Goal: Task Accomplishment & Management: Manage account settings

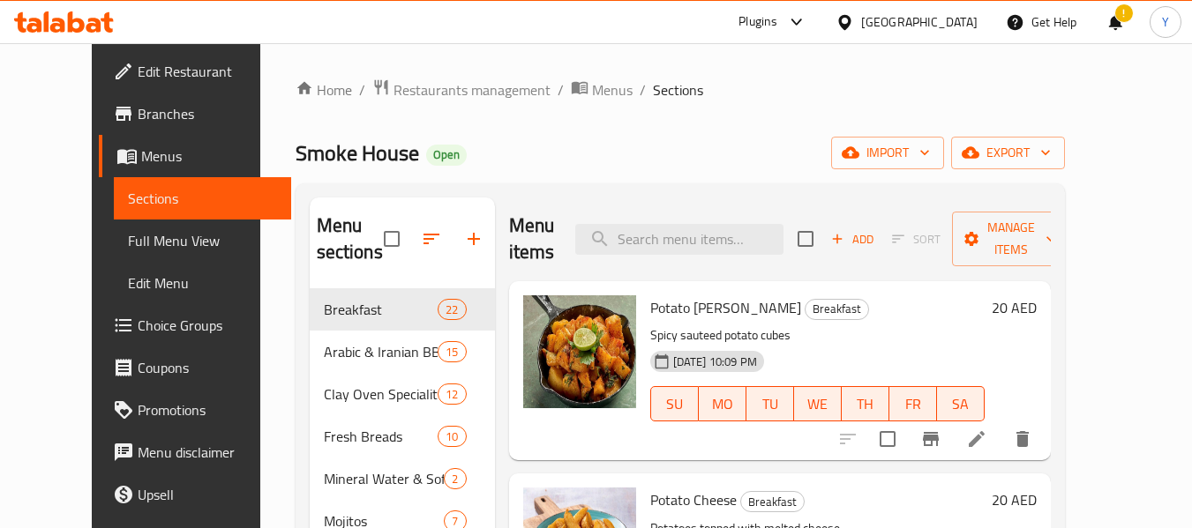
click at [495, 213] on div "Menu items Add Sort Manage items Potato [PERSON_NAME] Breakfast Spicy sauteed p…" at bounding box center [773, 480] width 556 height 564
click at [662, 246] on input "search" at bounding box center [679, 239] width 208 height 31
paste input "mixed chicken BBQ"
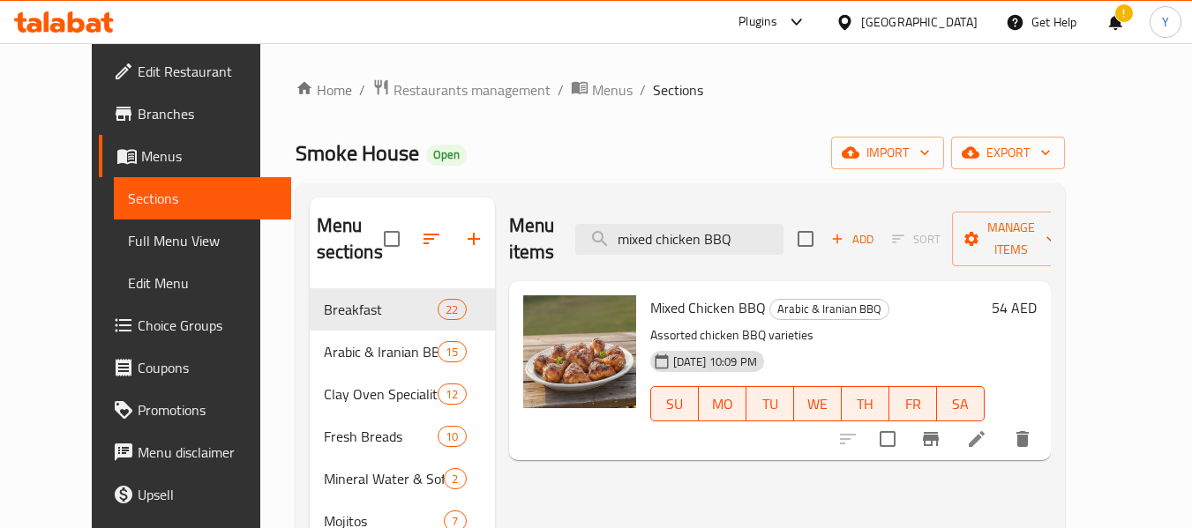
type input "mixed chicken BBQ"
click at [987, 429] on icon at bounding box center [976, 439] width 21 height 21
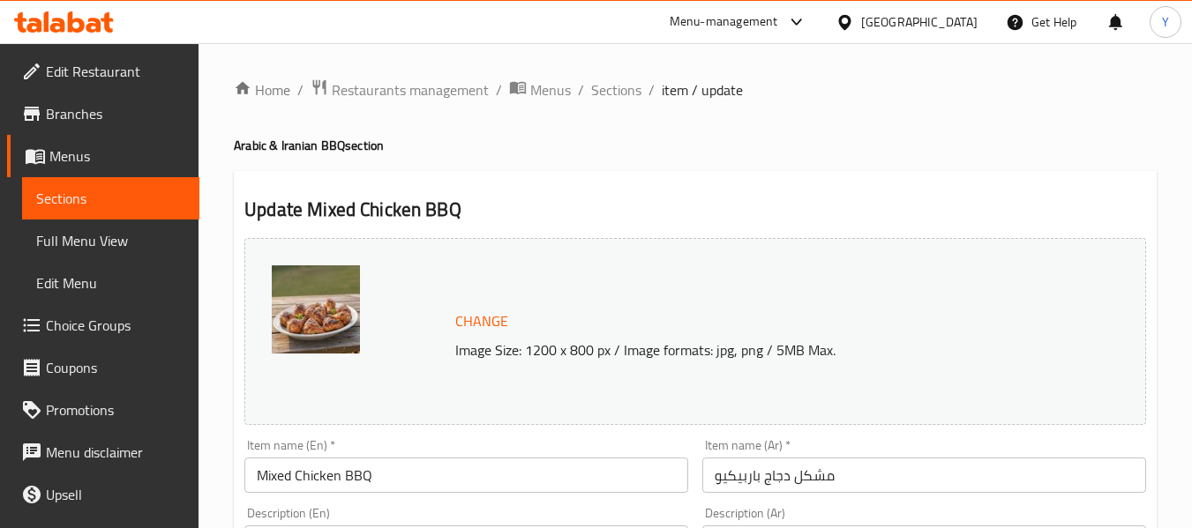
click at [301, 306] on img at bounding box center [316, 310] width 88 height 88
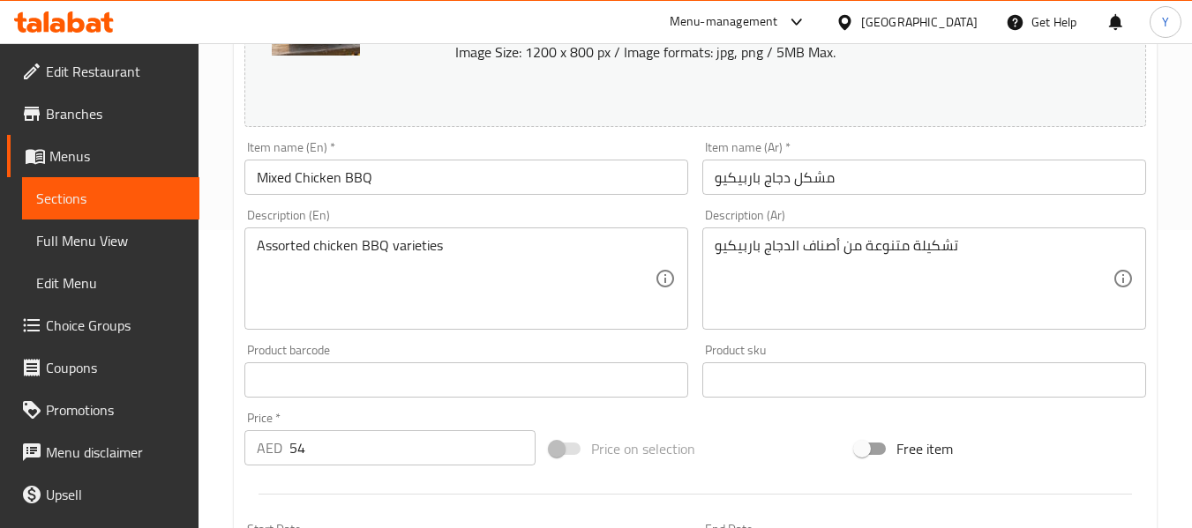
scroll to position [301, 0]
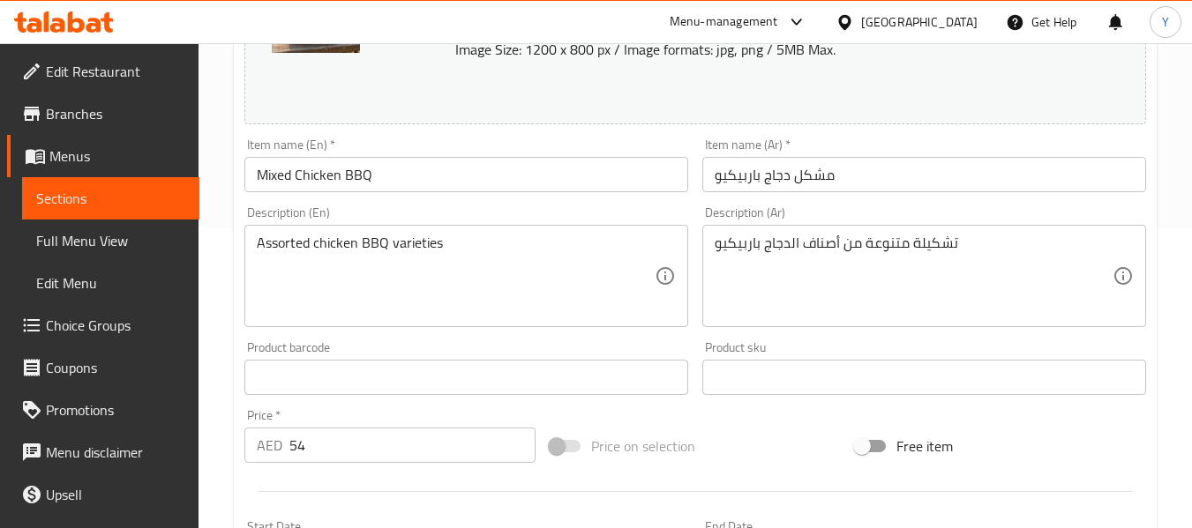
click at [656, 456] on span "Price on selection" at bounding box center [643, 446] width 104 height 21
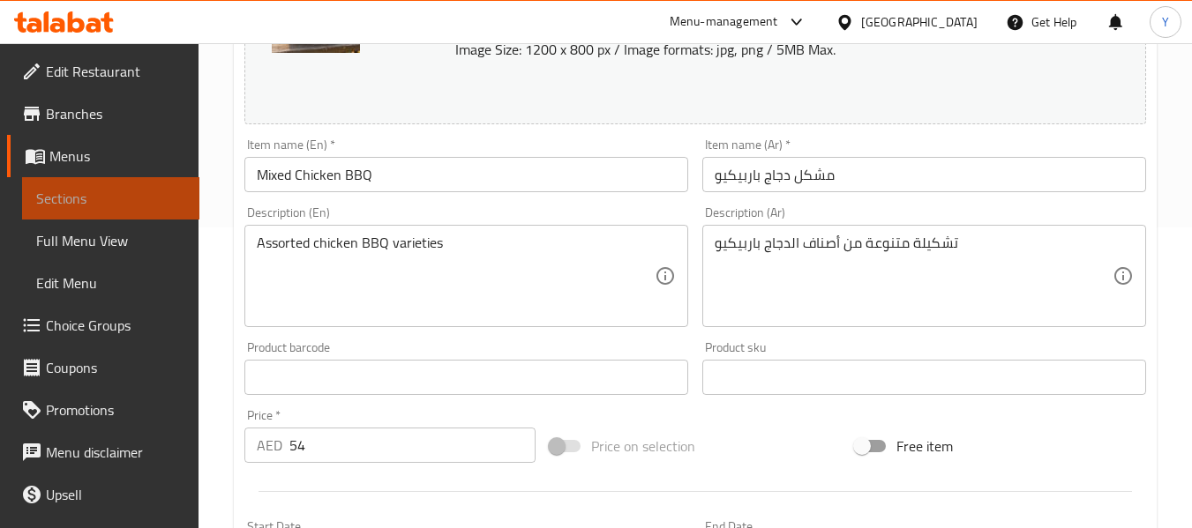
click at [138, 206] on span "Sections" at bounding box center [110, 198] width 149 height 21
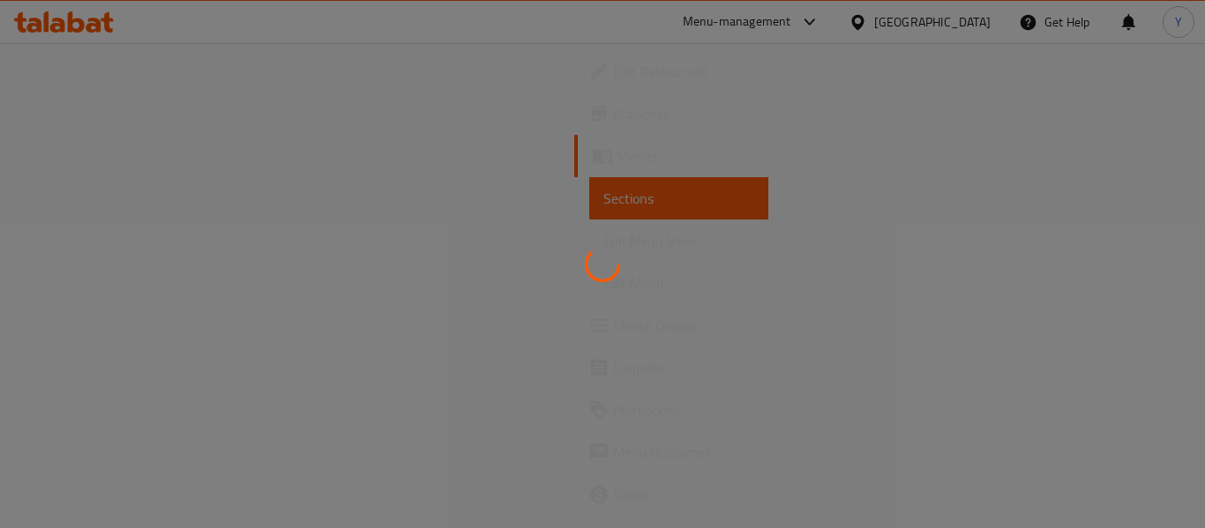
drag, startPoint x: 1203, startPoint y: 140, endPoint x: 1203, endPoint y: 68, distance: 72.3
click at [1203, 68] on div at bounding box center [602, 264] width 1205 height 528
click at [123, 206] on div at bounding box center [602, 264] width 1205 height 528
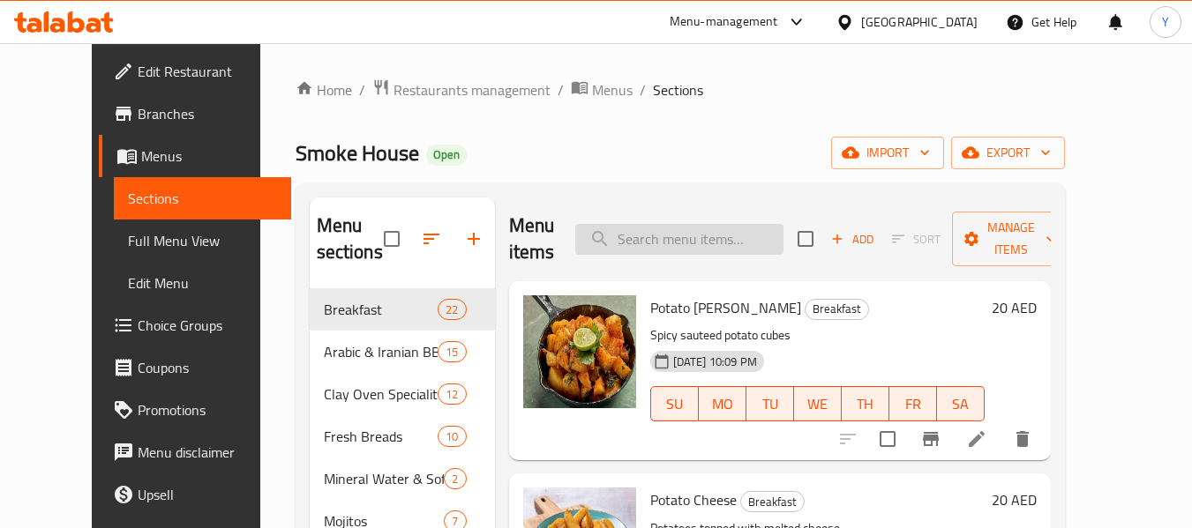
click at [679, 242] on input "search" at bounding box center [679, 239] width 208 height 31
paste input "lemon mint"
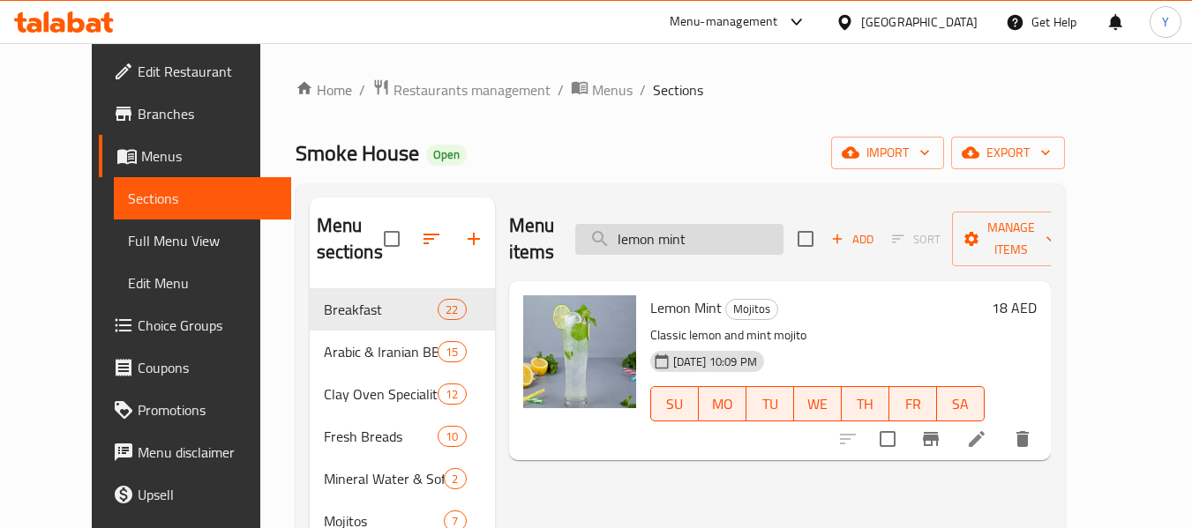
click at [677, 232] on input "lemon mint" at bounding box center [679, 239] width 208 height 31
paste input "Hot & Sour Seafood soup"
click at [677, 232] on input "lemon mint" at bounding box center [679, 239] width 208 height 31
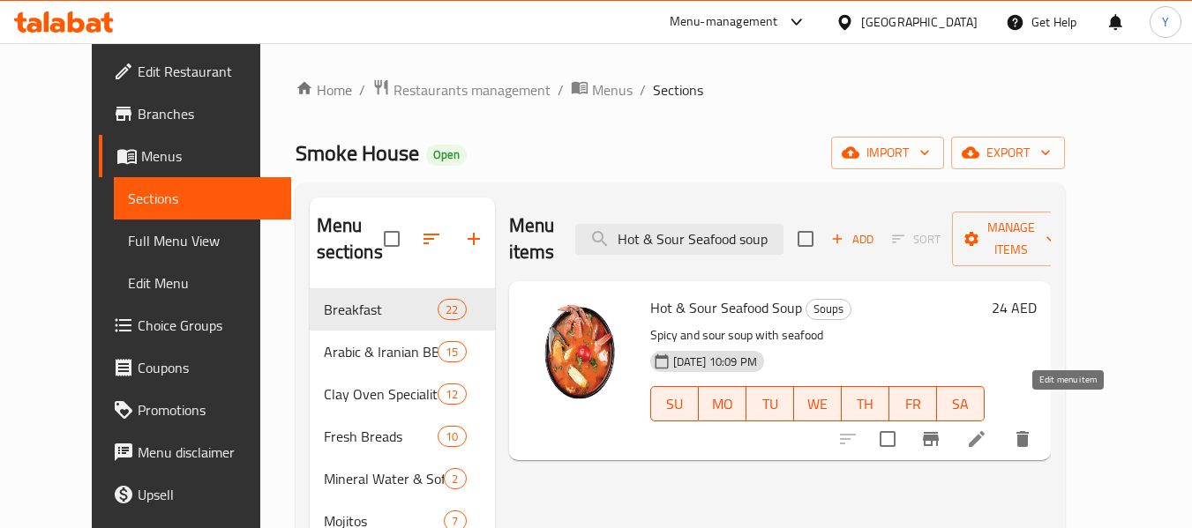
type input "Hot & Sour Seafood soup"
click at [987, 429] on icon at bounding box center [976, 439] width 21 height 21
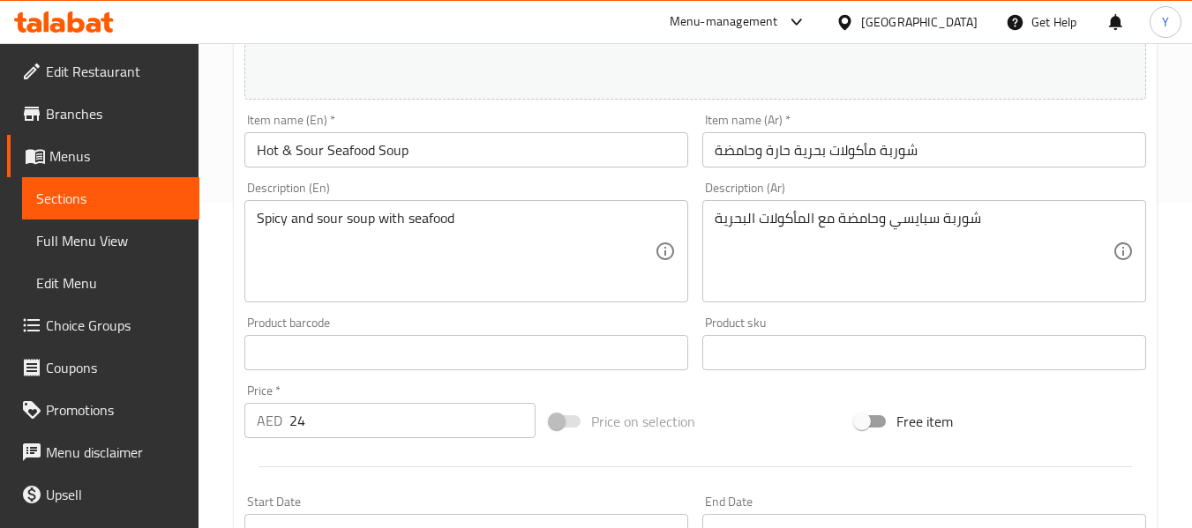
scroll to position [328, 0]
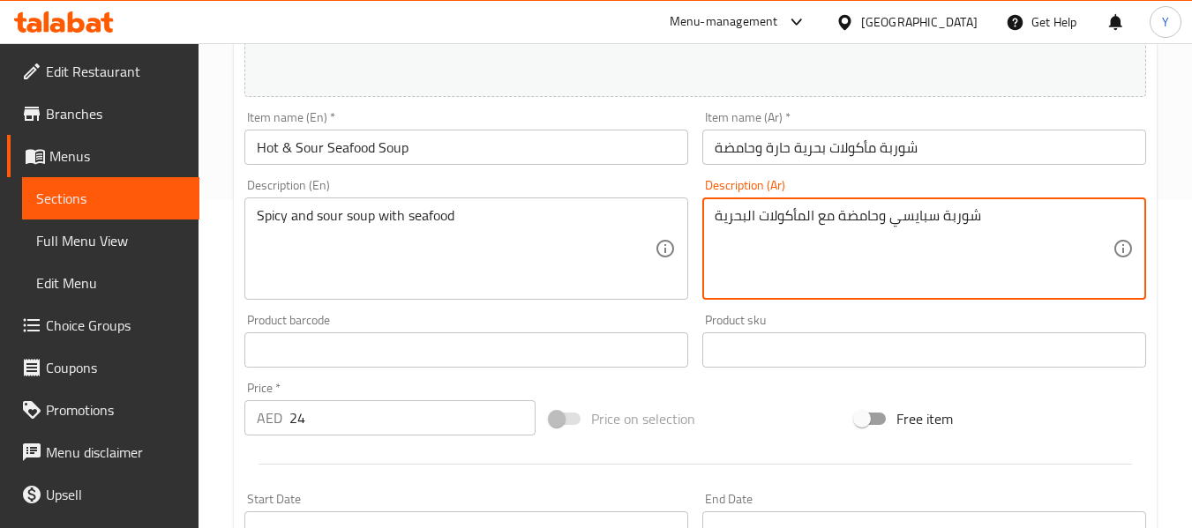
click at [910, 225] on textarea "شوربة سبايسي وحامضة مع المأكولات البحرية" at bounding box center [913, 249] width 398 height 84
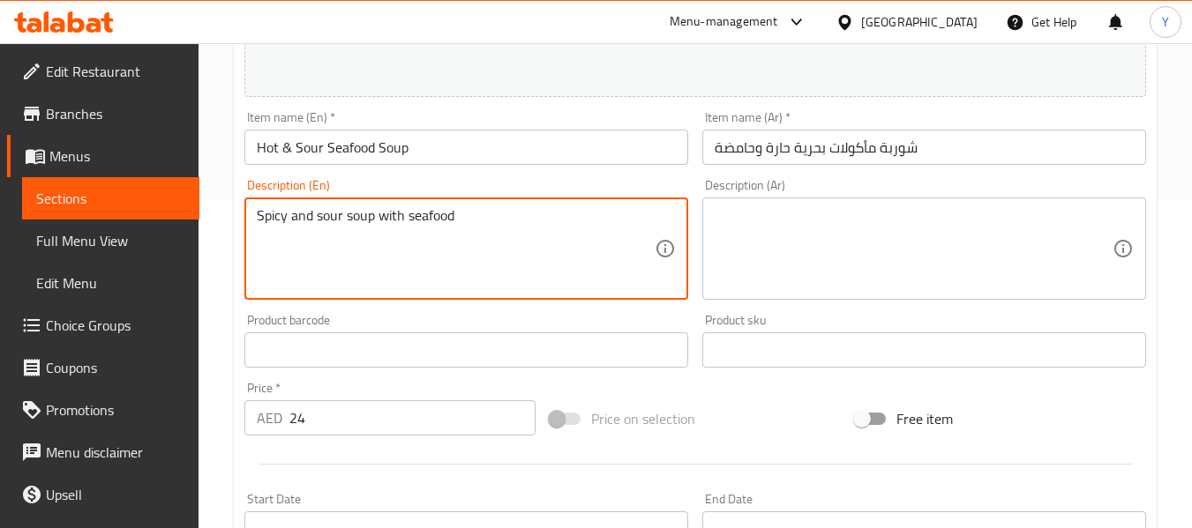
click at [517, 212] on textarea "Spicy and sour soup with seafood" at bounding box center [456, 249] width 398 height 84
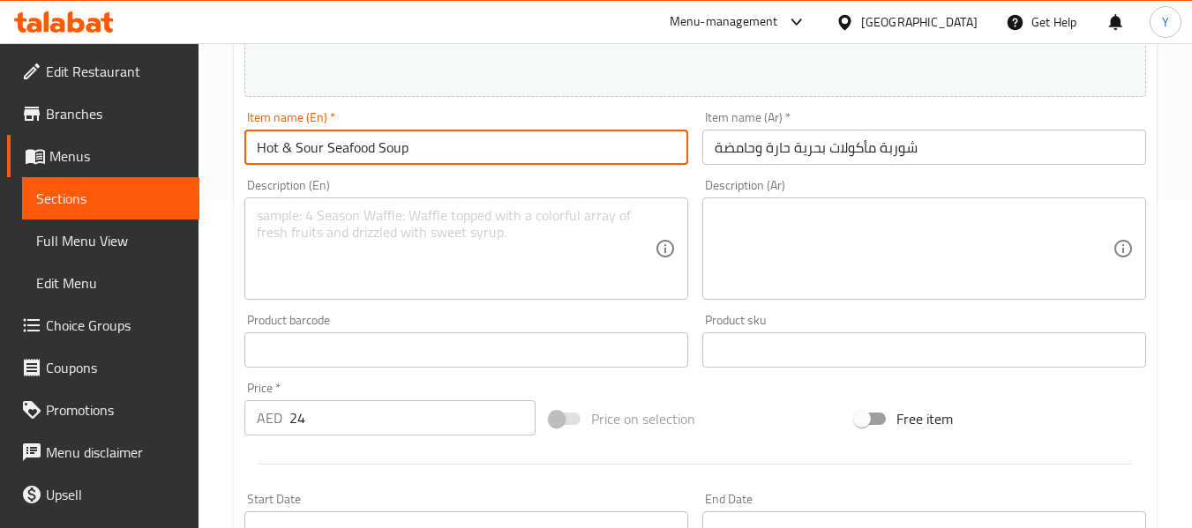
click at [560, 151] on div "Home / Restaurants management / Menus / Sections / item / update Soups section …" at bounding box center [695, 329] width 923 height 1158
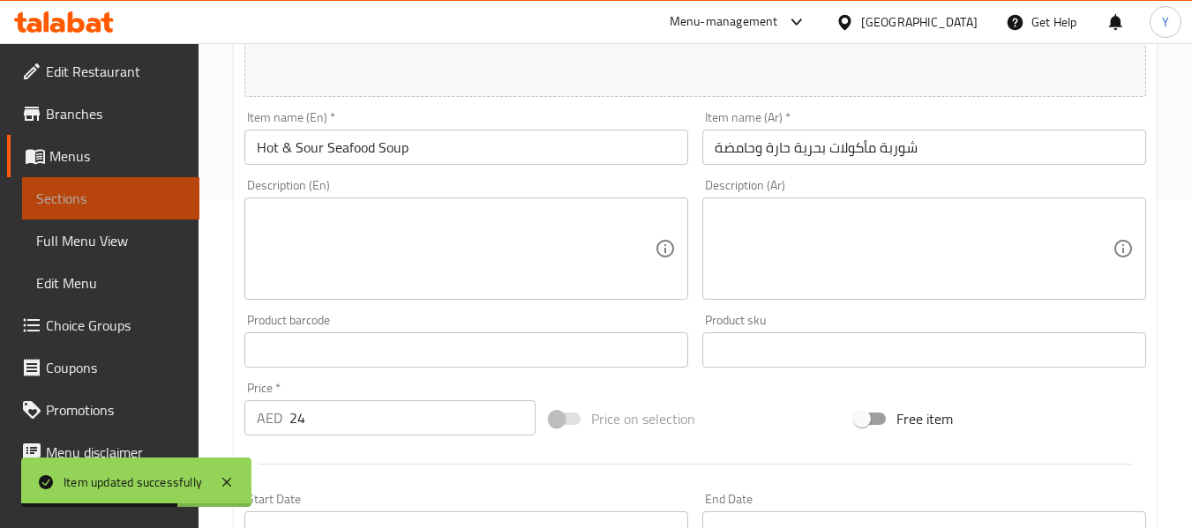
click at [133, 204] on span "Sections" at bounding box center [110, 198] width 149 height 21
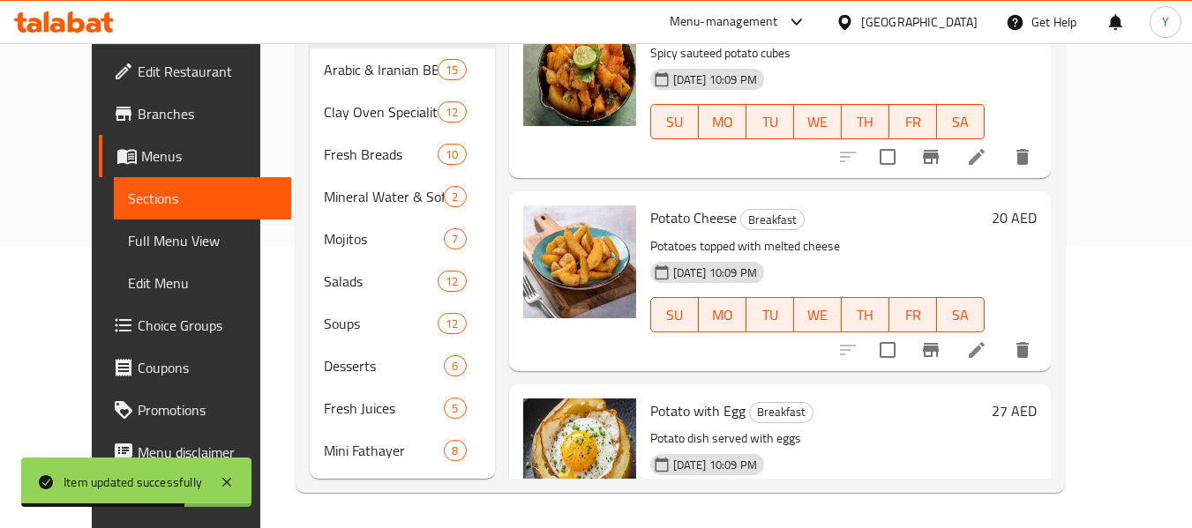
scroll to position [282, 0]
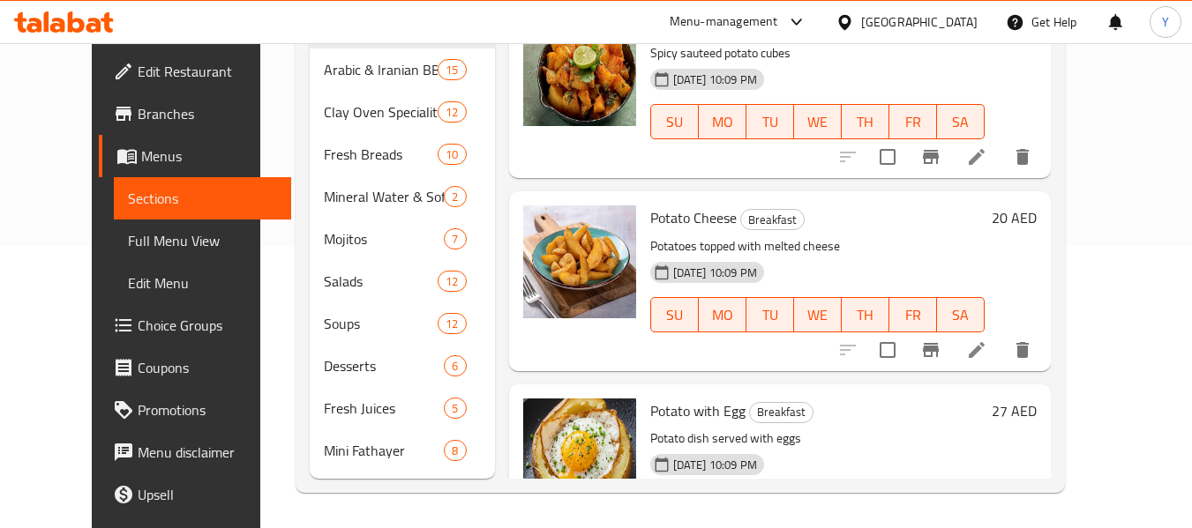
click at [509, 323] on div "Potato Cheese Breakfast Potatoes topped with melted cheese 26-08-2025 10:09 PM …" at bounding box center [780, 280] width 542 height 179
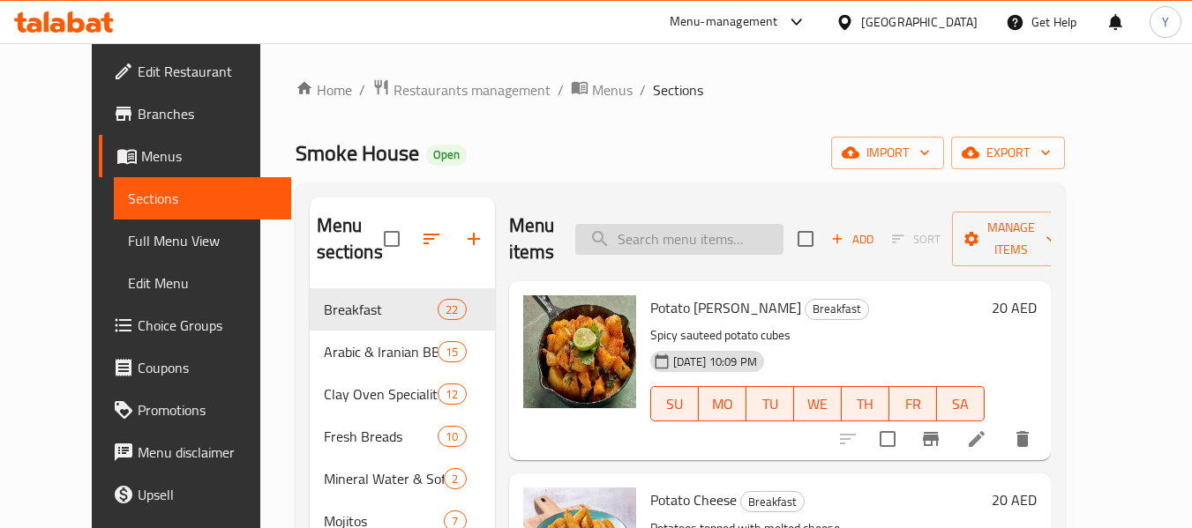
click at [706, 234] on input "search" at bounding box center [679, 239] width 208 height 31
paste input "Tiger shrimp BBQ"
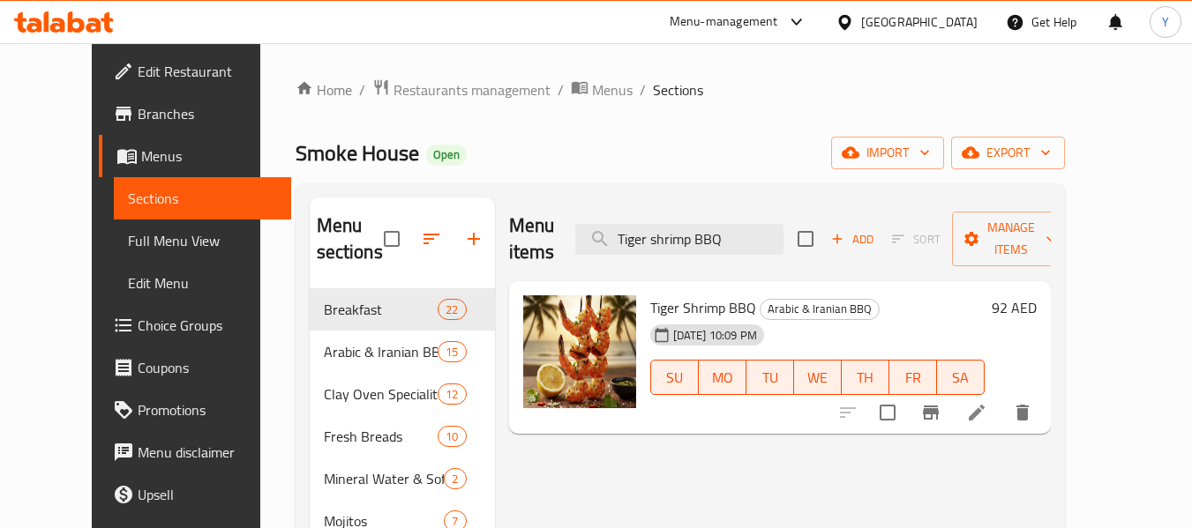
click at [516, 221] on h2 "Menu items" at bounding box center [532, 239] width 46 height 53
click at [701, 224] on input "Tiger shrimp BBQ" at bounding box center [679, 239] width 208 height 31
paste input "Butter Roti"
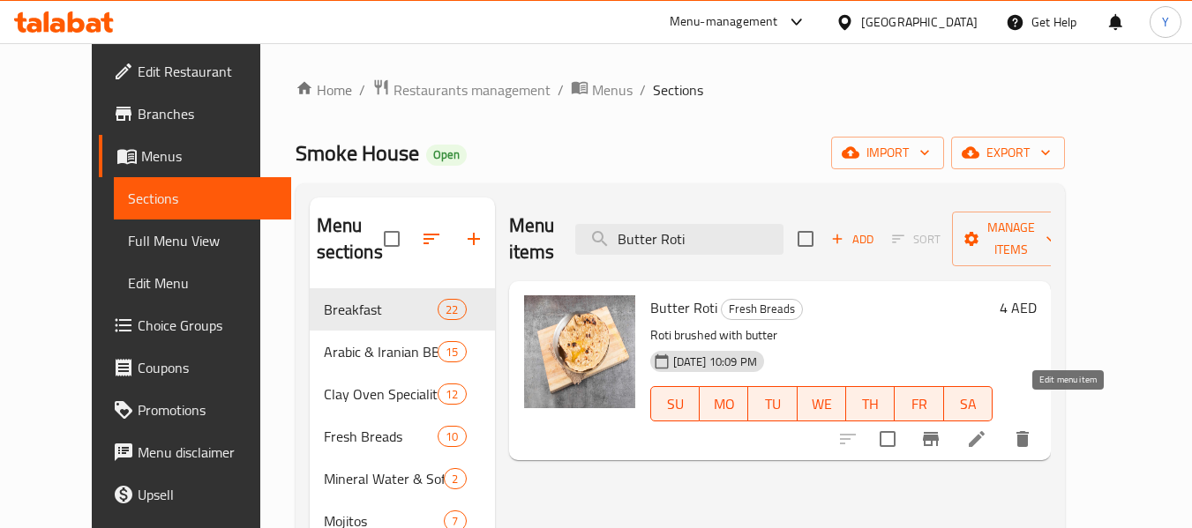
type input "Butter Roti"
click at [984, 431] on icon at bounding box center [977, 439] width 16 height 16
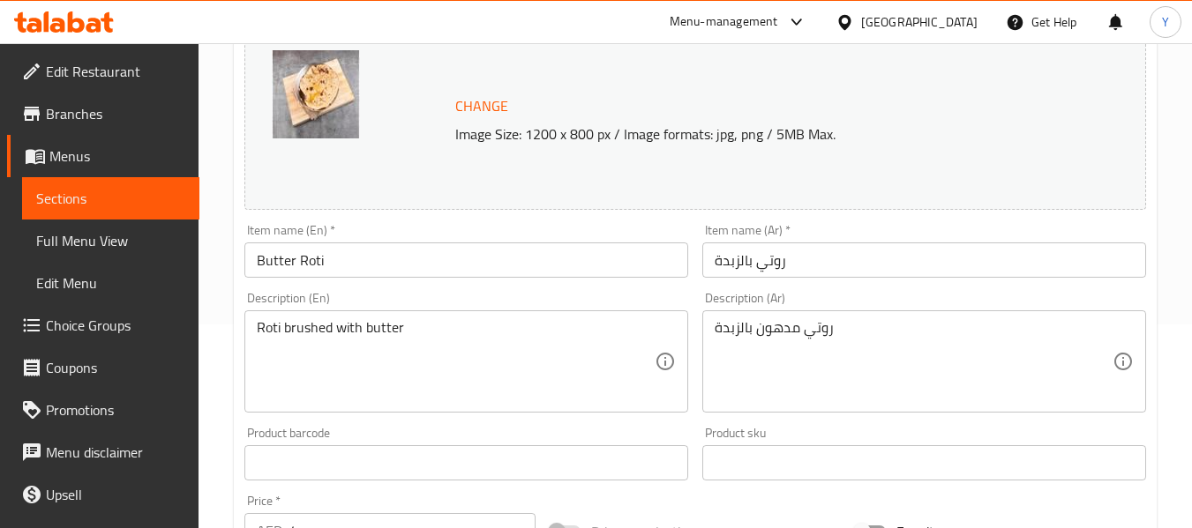
scroll to position [233, 0]
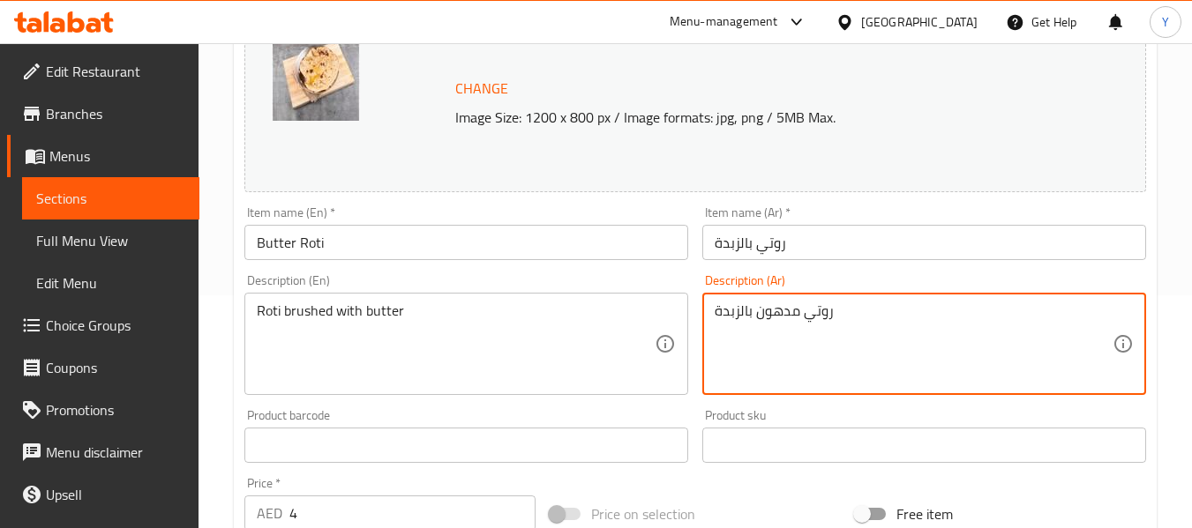
click at [753, 318] on textarea "روتي مدهون بالزبدة" at bounding box center [913, 345] width 398 height 84
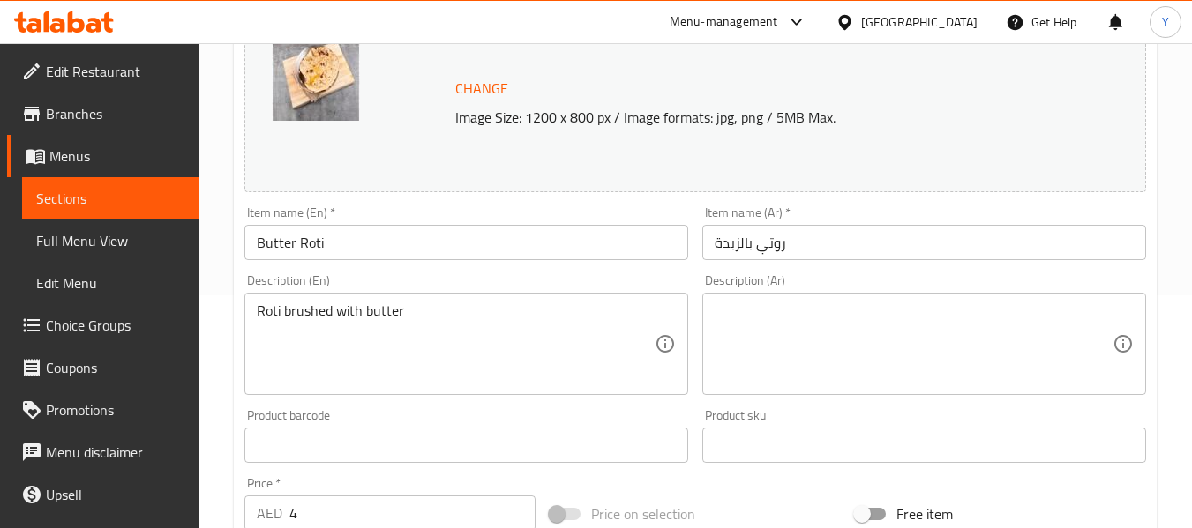
click at [334, 301] on div "Roti brushed with butter Description (En)" at bounding box center [466, 344] width 444 height 102
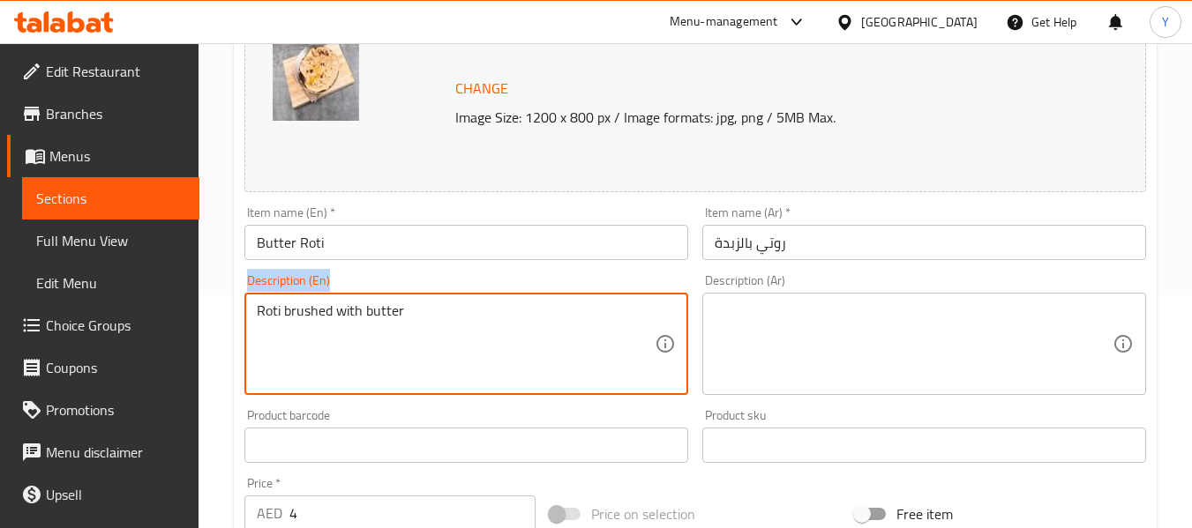
click at [334, 301] on div "Roti brushed with butter Description (En)" at bounding box center [466, 344] width 444 height 102
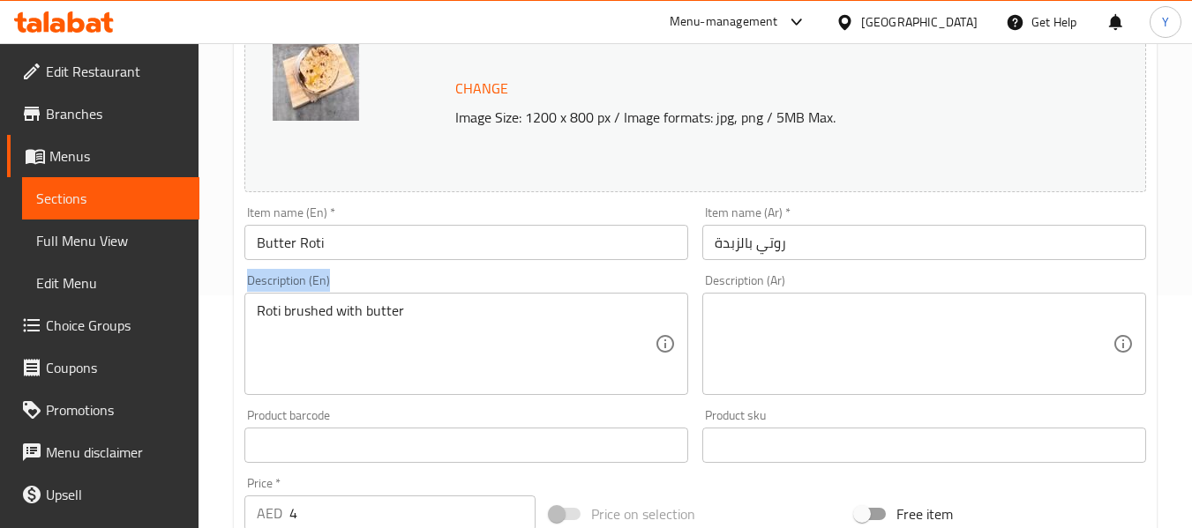
click at [334, 301] on div "Roti brushed with butter Description (En)" at bounding box center [466, 344] width 444 height 102
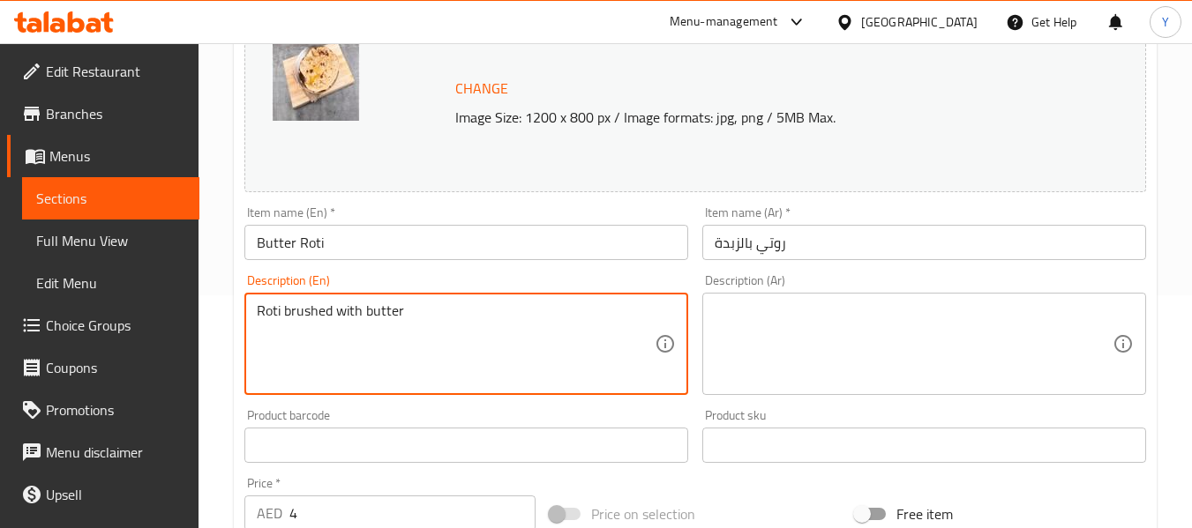
click at [391, 323] on textarea "Roti brushed with butter" at bounding box center [456, 345] width 398 height 84
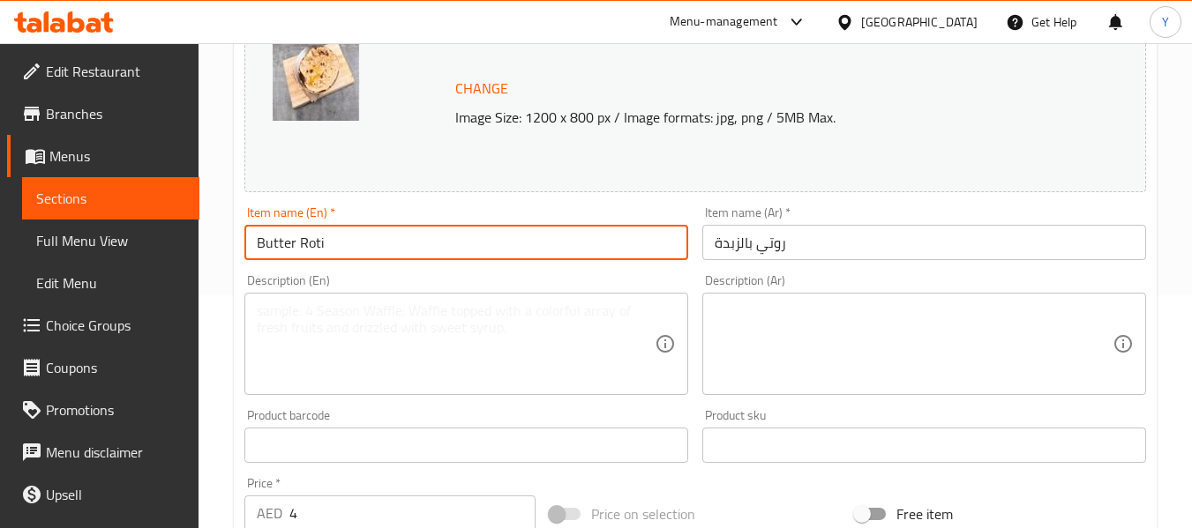
click at [474, 238] on input "Butter Roti" at bounding box center [466, 242] width 444 height 35
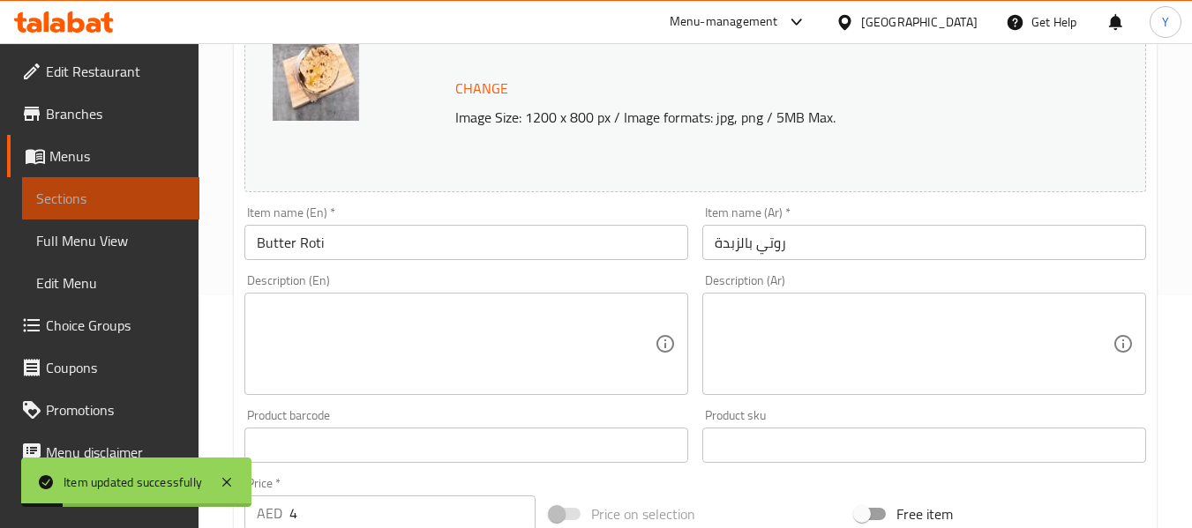
click at [111, 197] on span "Sections" at bounding box center [110, 198] width 149 height 21
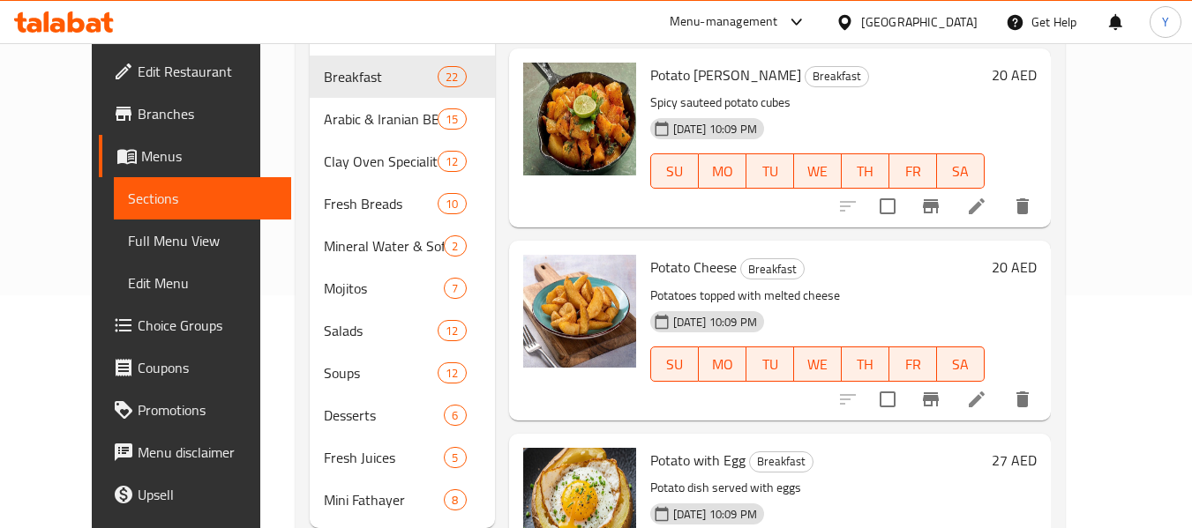
click at [516, 412] on div at bounding box center [579, 330] width 127 height 165
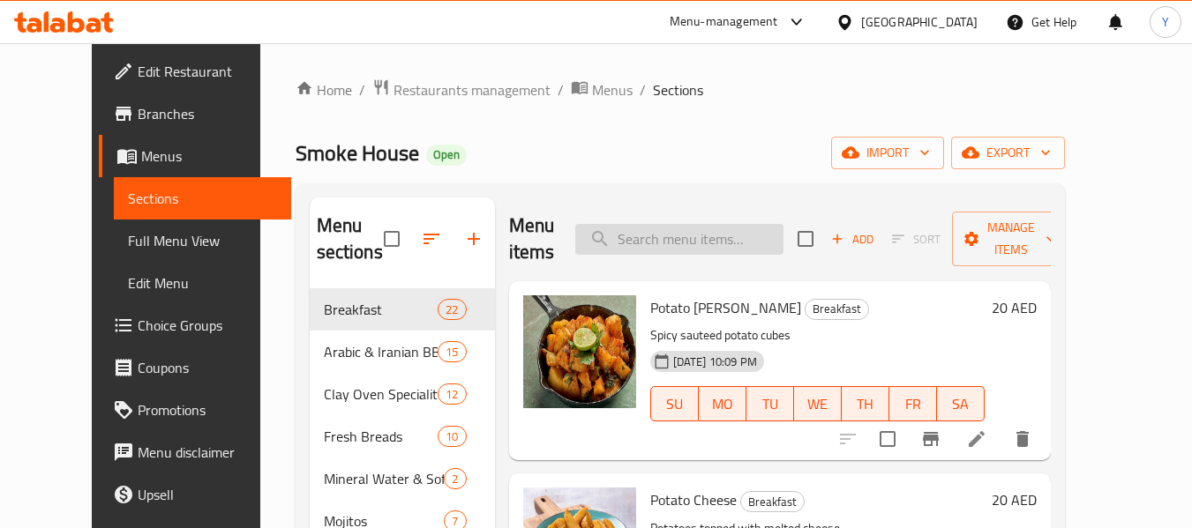
click at [770, 238] on input "search" at bounding box center [679, 239] width 208 height 31
paste input "cream of chicken soup"
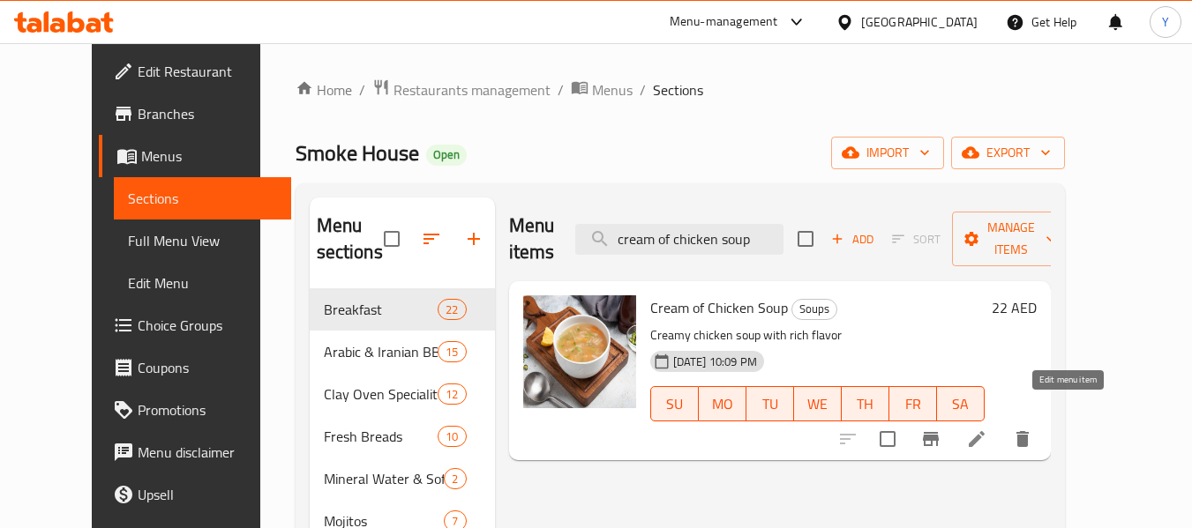
type input "cream of chicken soup"
click at [987, 429] on icon at bounding box center [976, 439] width 21 height 21
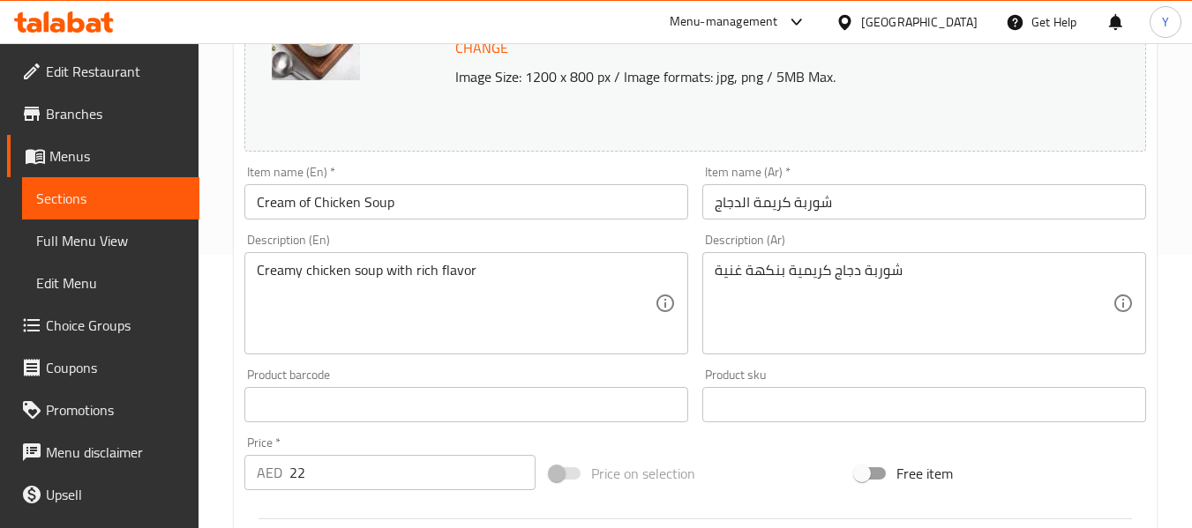
scroll to position [312, 0]
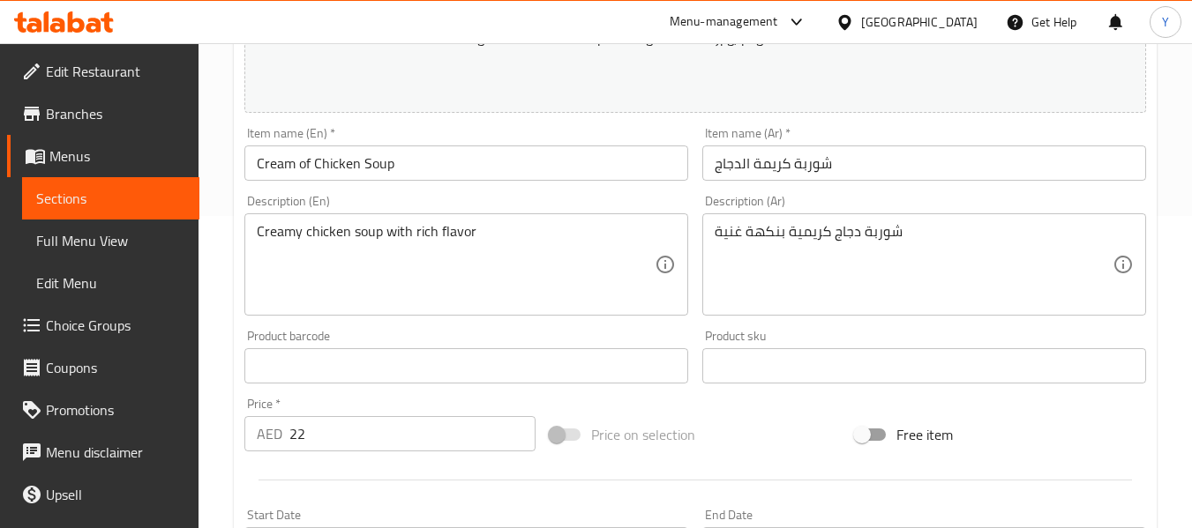
click at [396, 213] on div "Description (En) Creamy chicken soup with rich flavor Description (En)" at bounding box center [466, 255] width 444 height 121
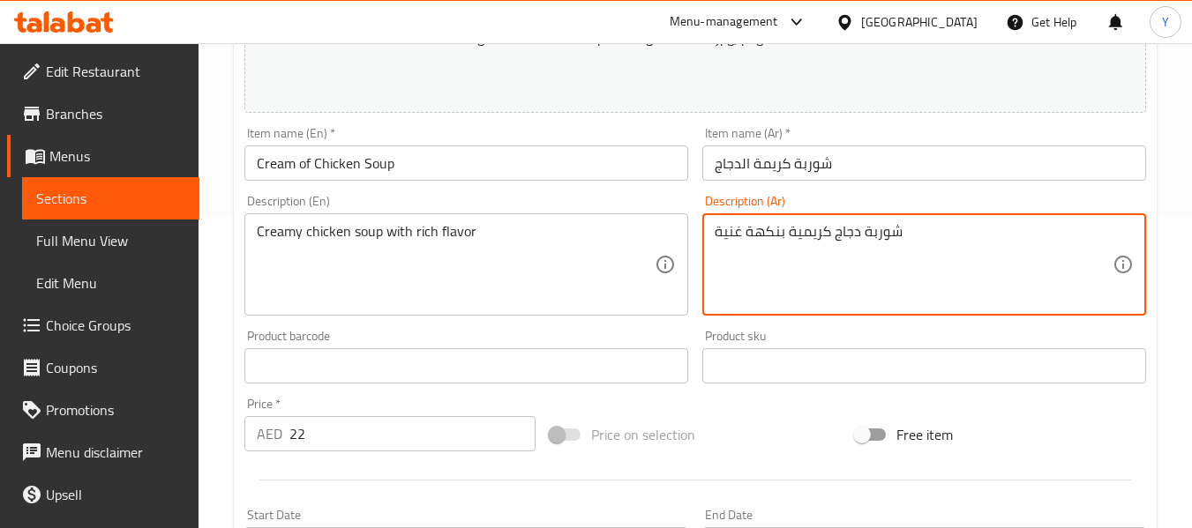
click at [850, 233] on textarea "شوربة دجاج كريمية بنكهة غنية" at bounding box center [913, 265] width 398 height 84
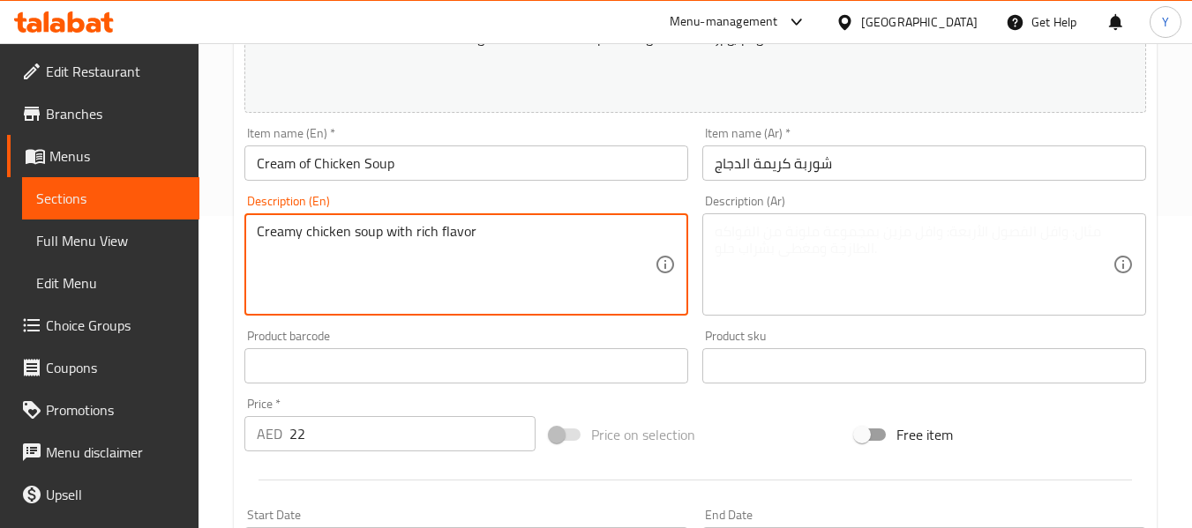
click at [471, 228] on textarea "Creamy chicken soup with rich flavor" at bounding box center [456, 265] width 398 height 84
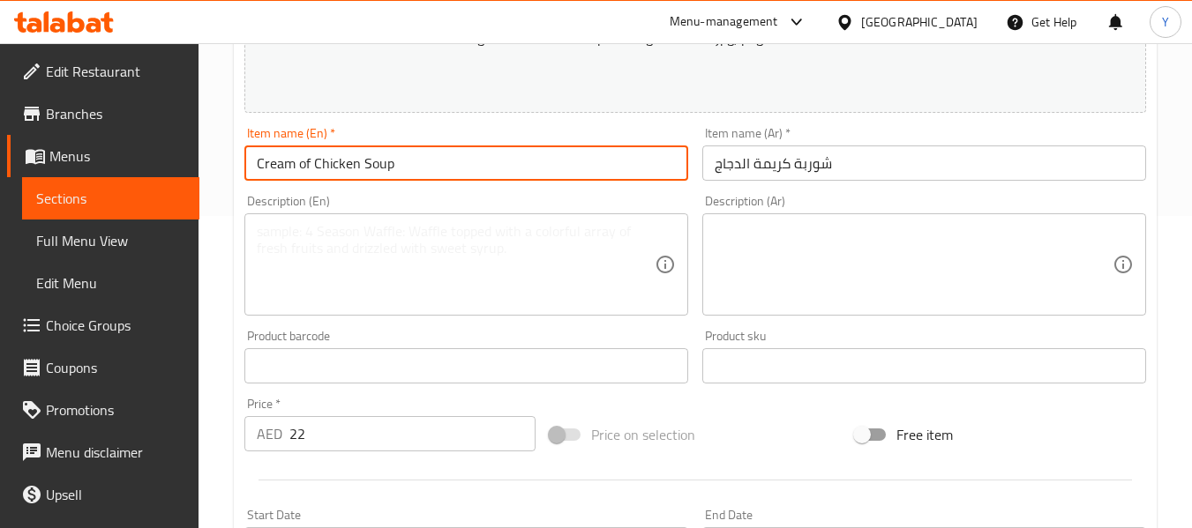
click at [473, 160] on input "Cream of Chicken Soup" at bounding box center [466, 163] width 444 height 35
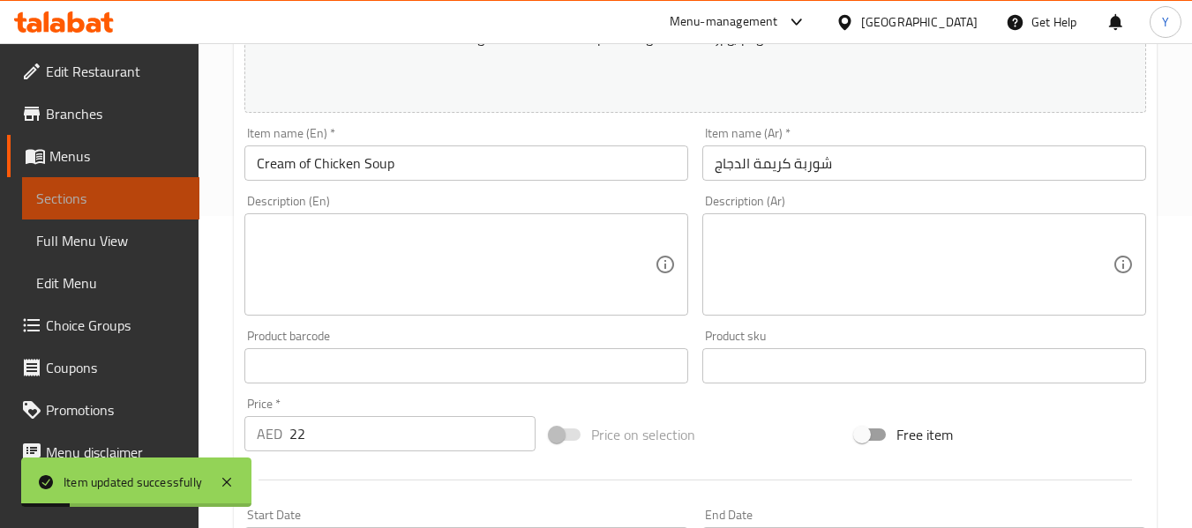
click at [157, 193] on span "Sections" at bounding box center [110, 198] width 149 height 21
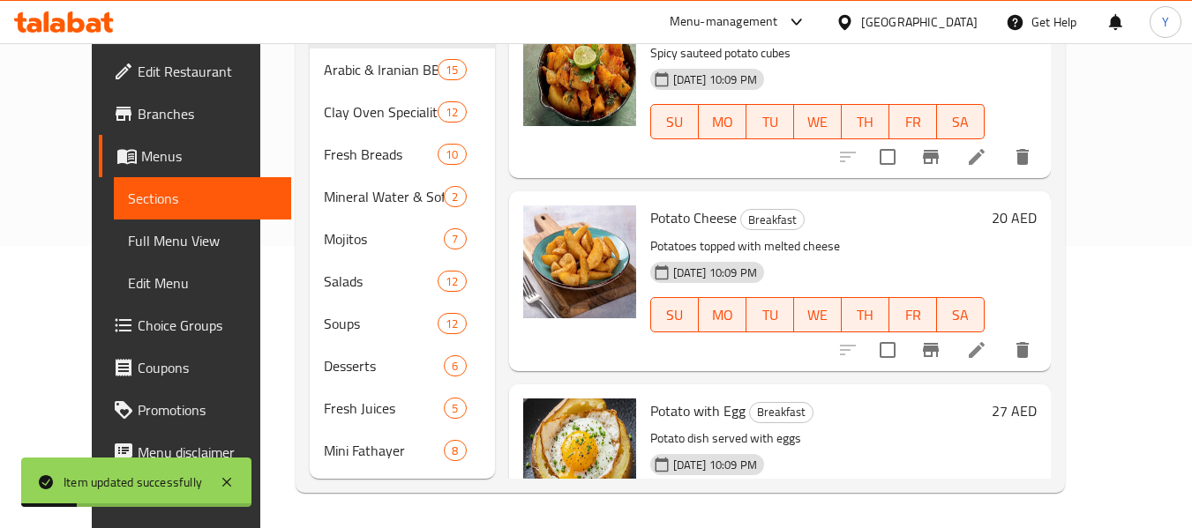
scroll to position [282, 0]
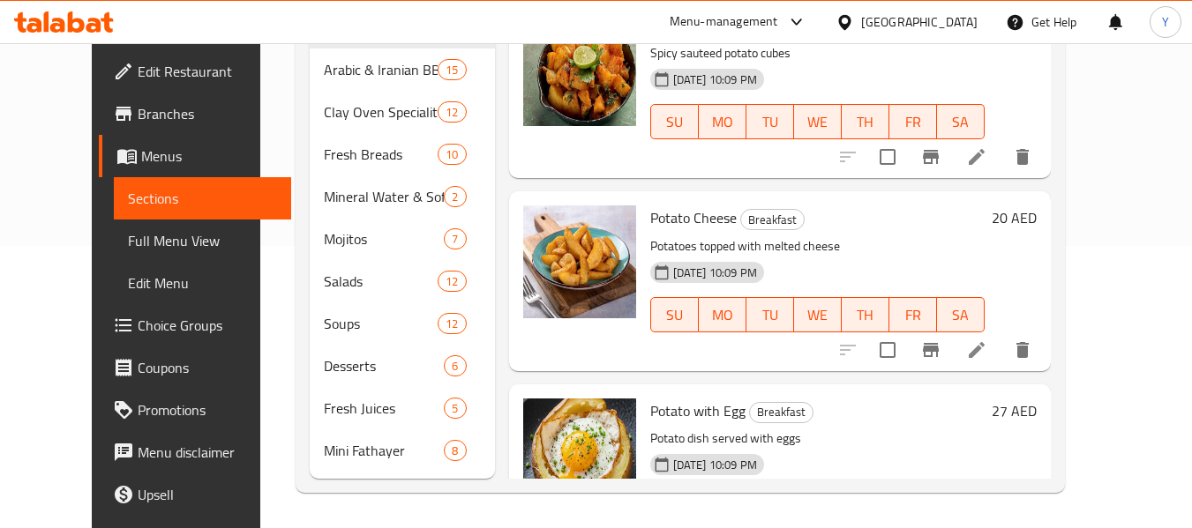
click at [508, 383] on div "Menu items Add Sort Manage items Potato [PERSON_NAME] Breakfast Spicy sauteed p…" at bounding box center [773, 197] width 556 height 564
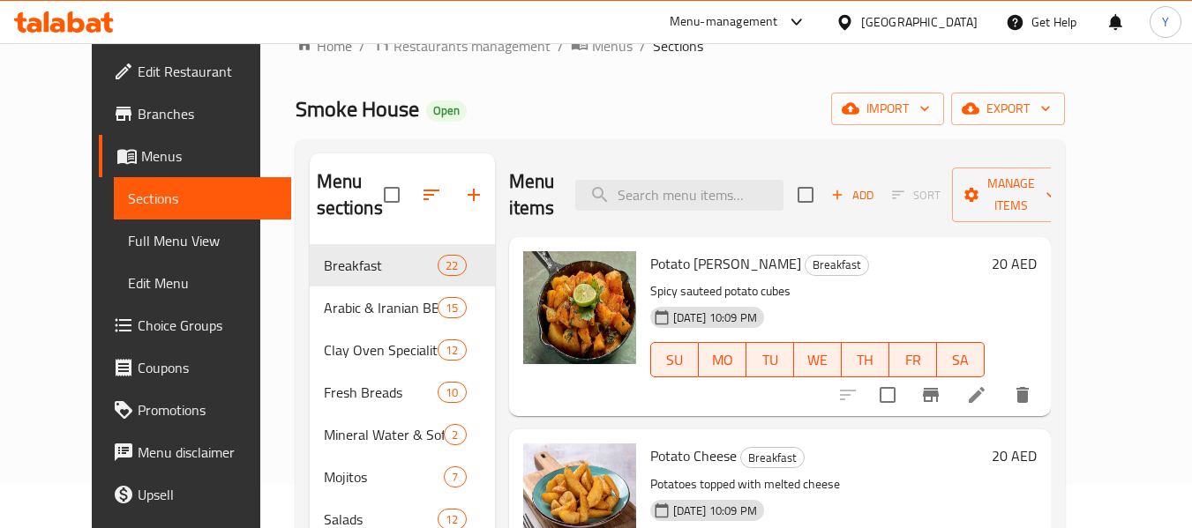
scroll to position [0, 0]
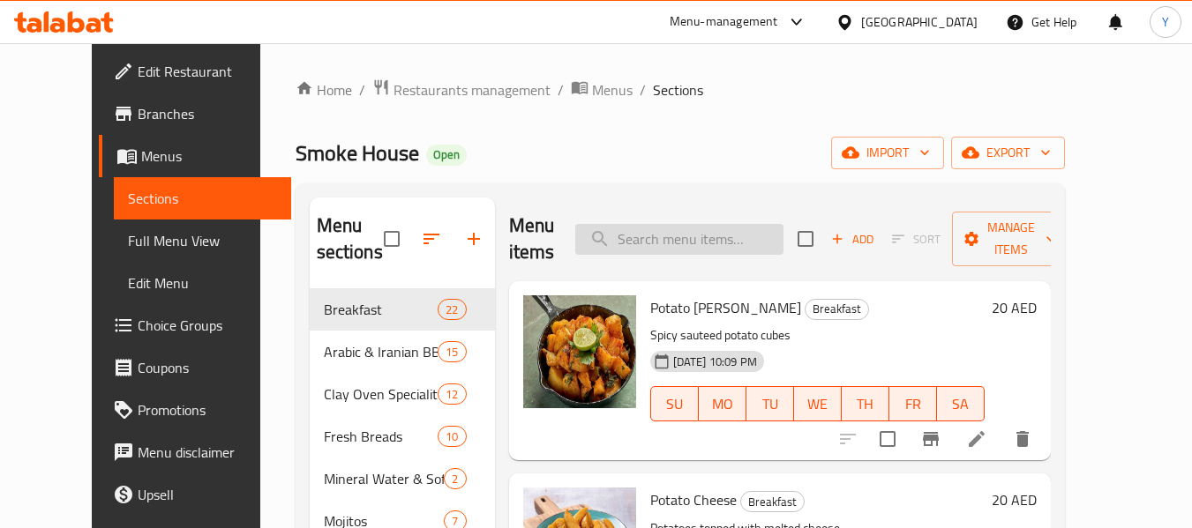
click at [783, 233] on input "search" at bounding box center [679, 239] width 208 height 31
paste input "Hot & Sour chicken soup"
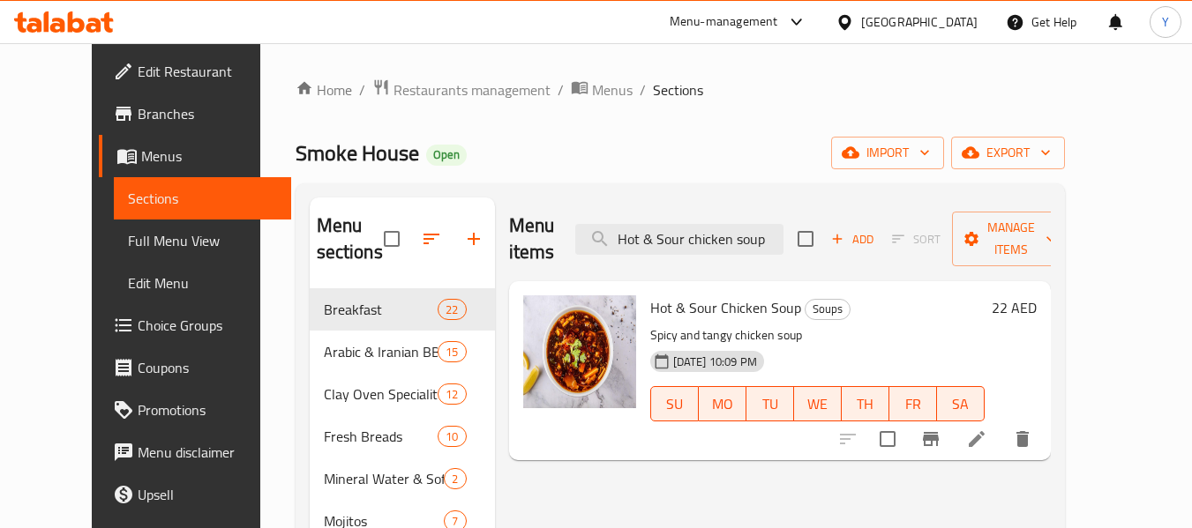
type input "Hot & Sour chicken soup"
click at [1001, 424] on li at bounding box center [976, 439] width 49 height 32
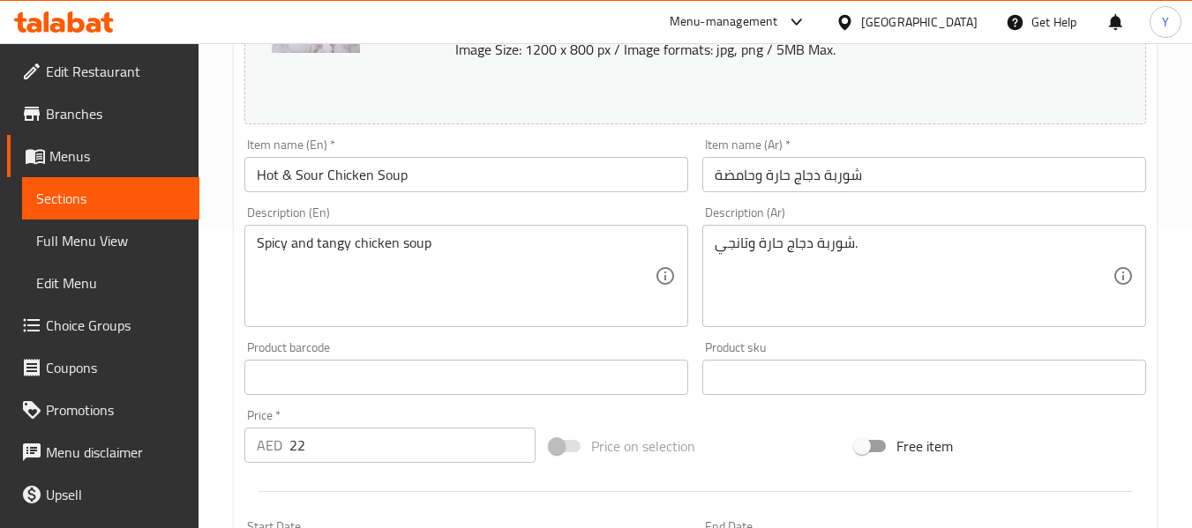
scroll to position [359, 0]
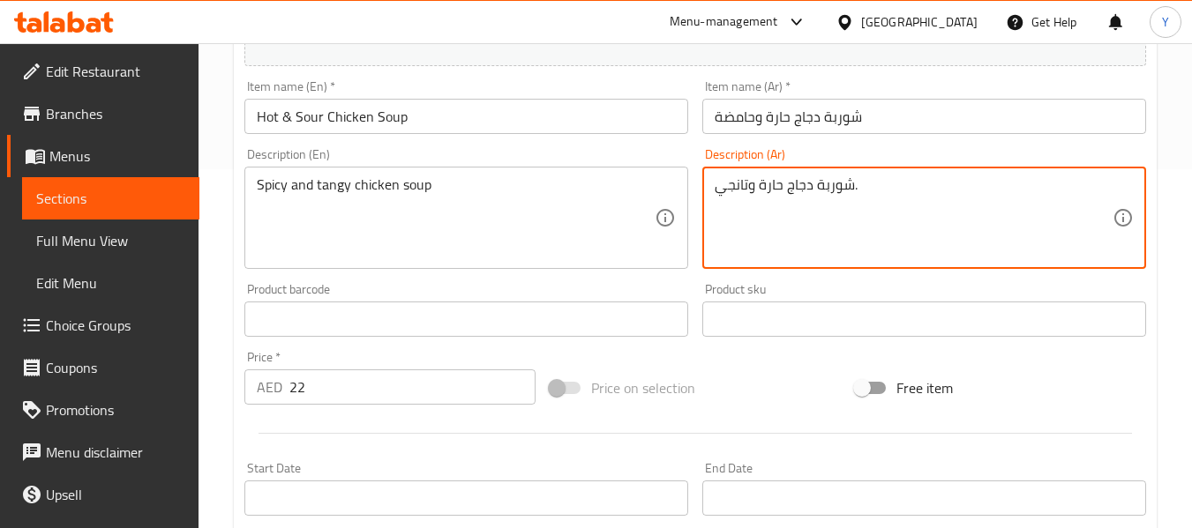
click at [823, 187] on textarea "شوربة دجاج حارة وتانجي." at bounding box center [913, 218] width 398 height 84
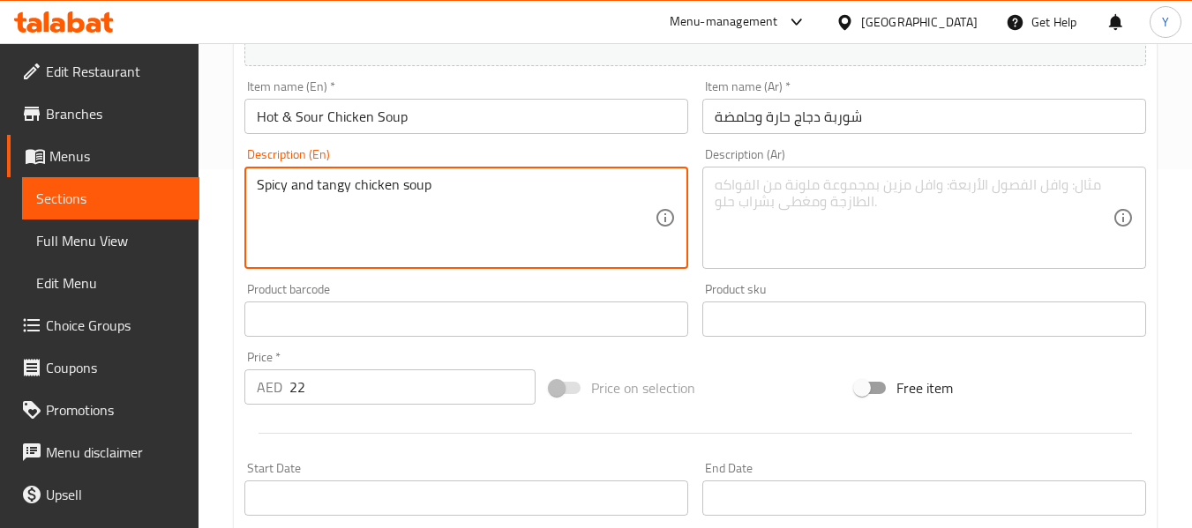
click at [549, 195] on textarea "Spicy and tangy chicken soup" at bounding box center [456, 218] width 398 height 84
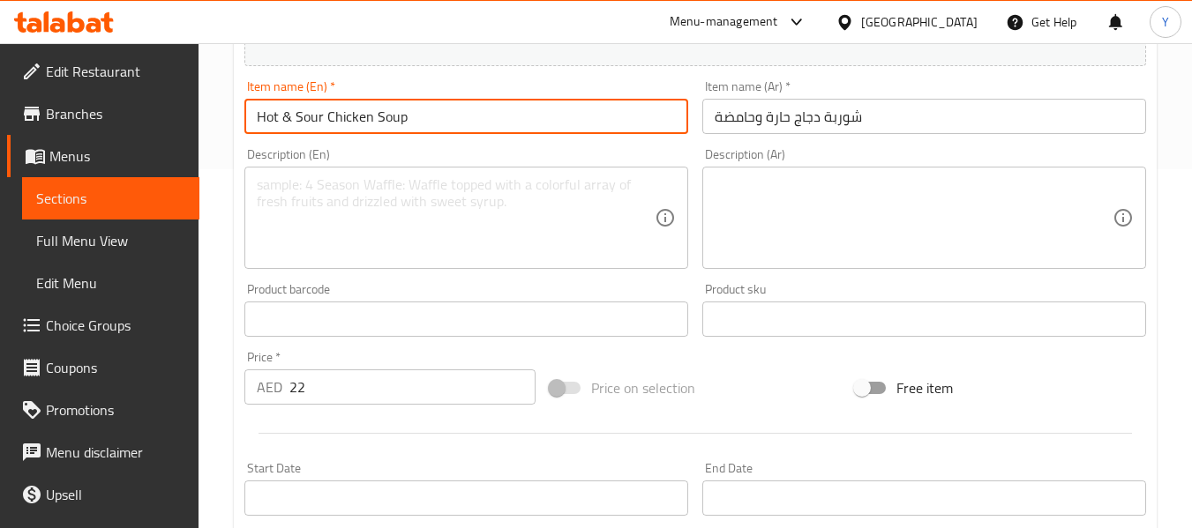
click at [580, 111] on input "Hot & Sour Chicken Soup" at bounding box center [466, 116] width 444 height 35
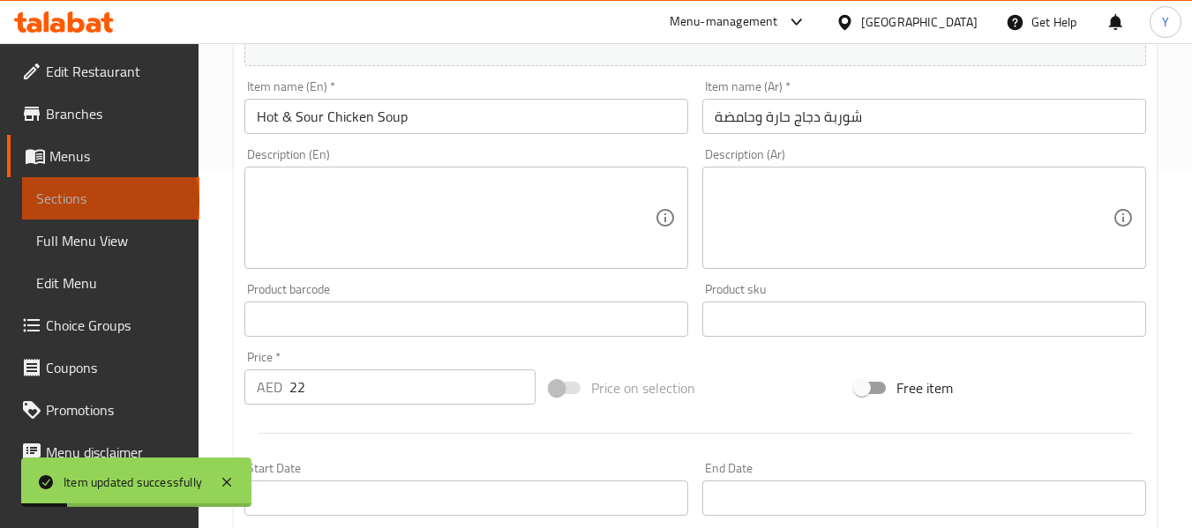
click at [108, 200] on span "Sections" at bounding box center [110, 198] width 149 height 21
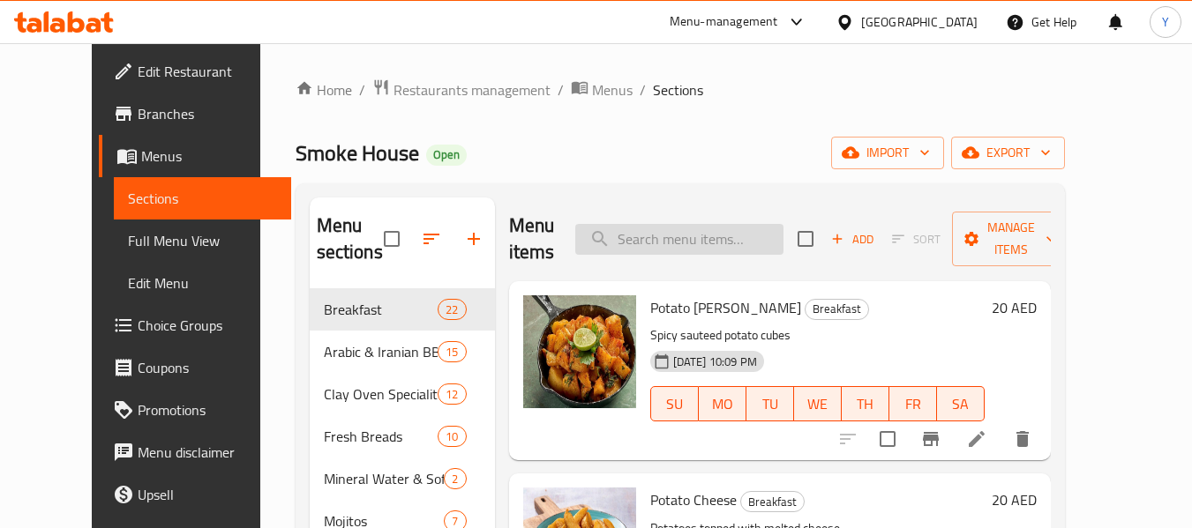
click at [702, 236] on input "search" at bounding box center [679, 239] width 208 height 31
paste input "obster zafron soup"
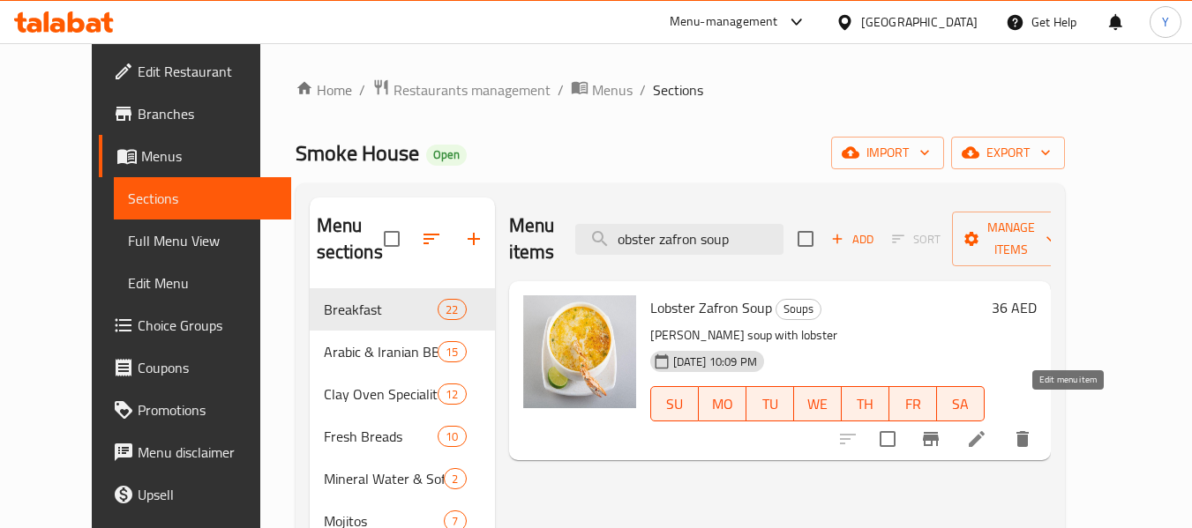
type input "obster zafron soup"
click at [987, 429] on icon at bounding box center [976, 439] width 21 height 21
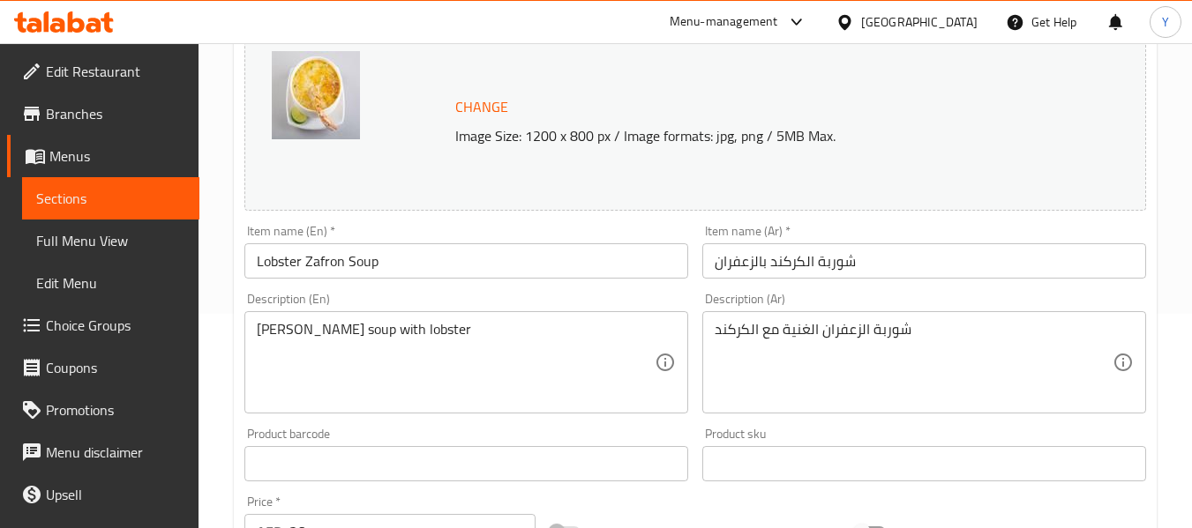
scroll to position [217, 0]
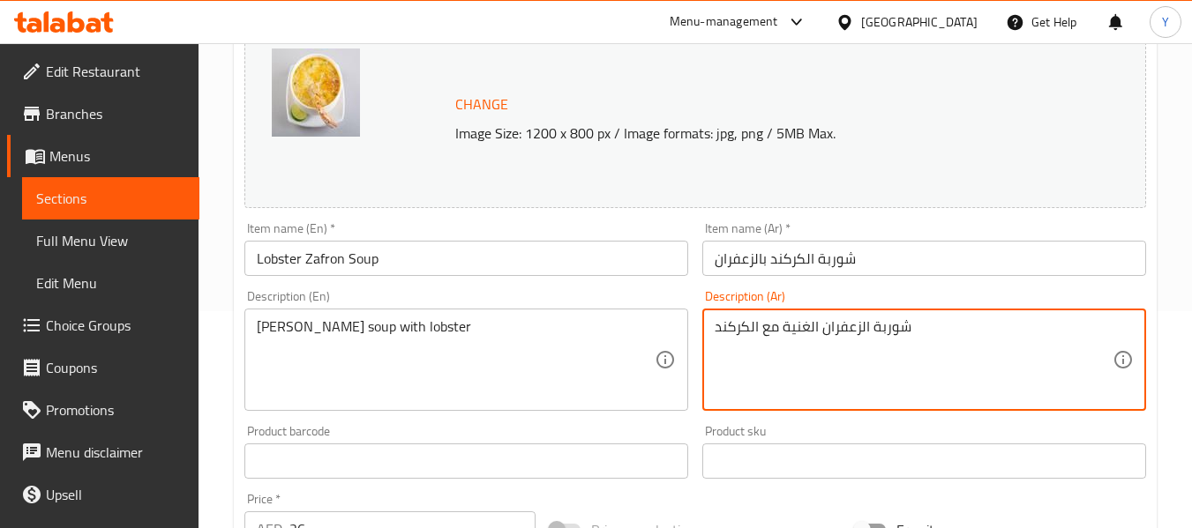
click at [901, 327] on textarea "شوربة الزعفران الغنية مع الكركند" at bounding box center [913, 360] width 398 height 84
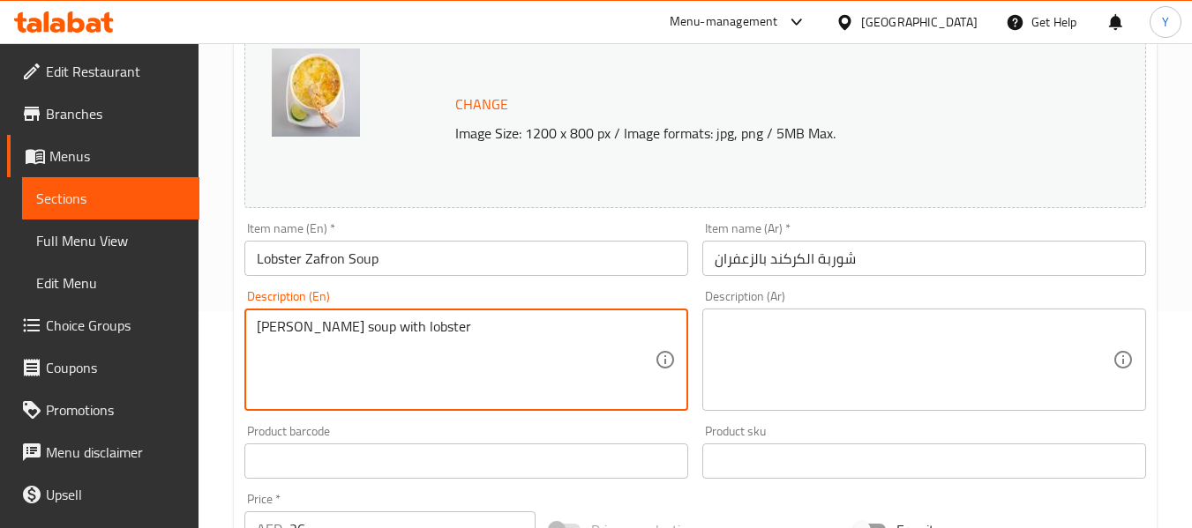
click at [398, 328] on textarea "Rich saffron soup with lobster" at bounding box center [456, 360] width 398 height 84
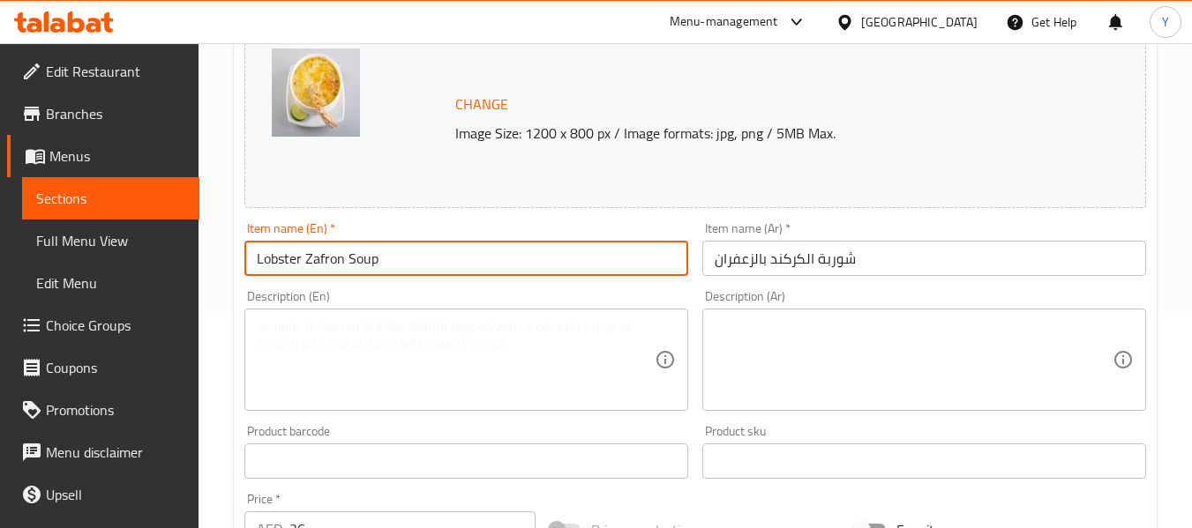
click at [494, 273] on input "Lobster Zafron Soup" at bounding box center [466, 258] width 444 height 35
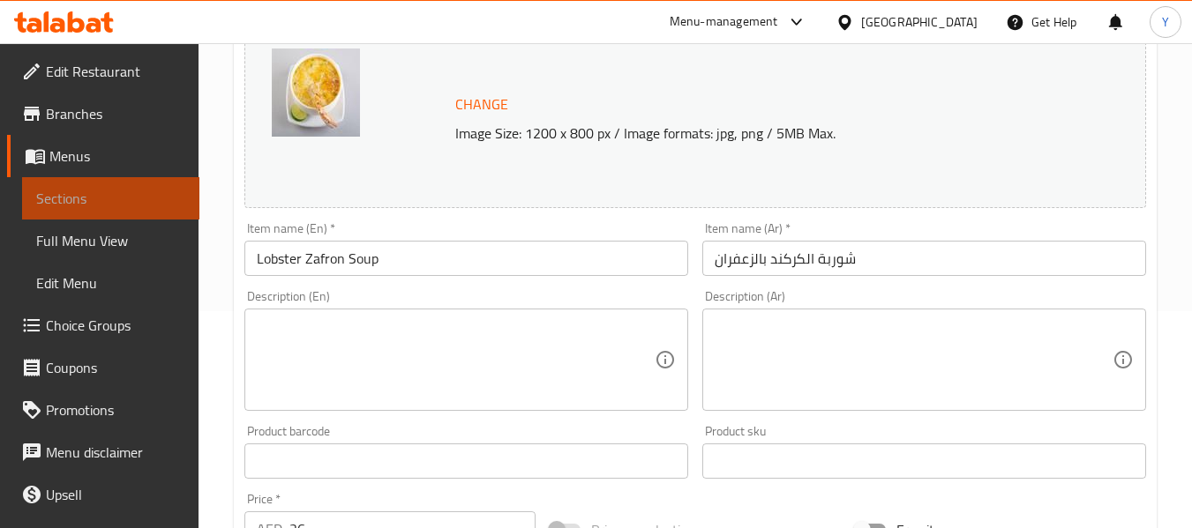
click at [142, 194] on span "Sections" at bounding box center [110, 198] width 149 height 21
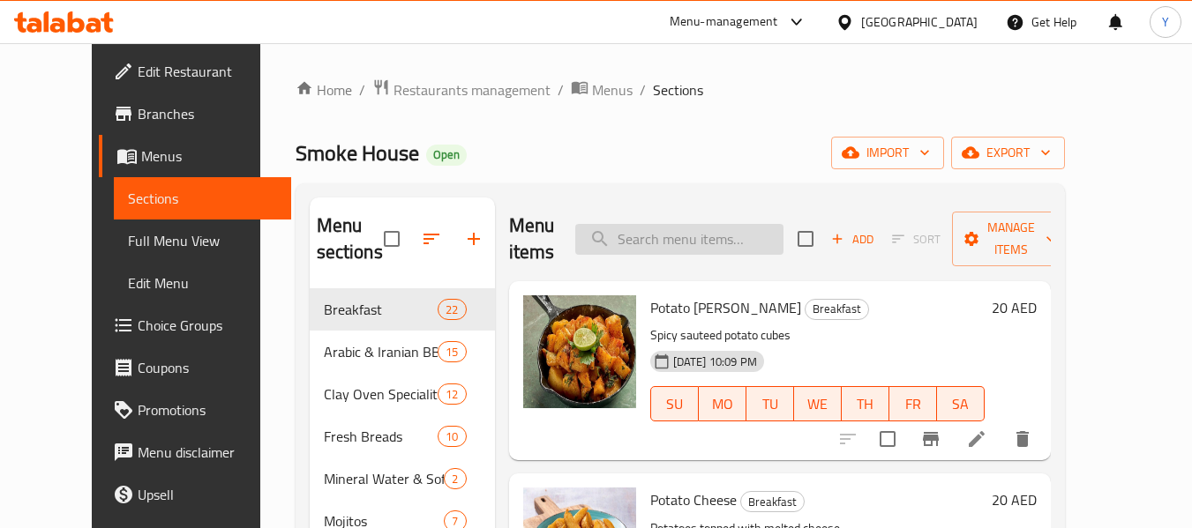
click at [694, 247] on input "search" at bounding box center [679, 239] width 208 height 31
paste input "fresh lemon with mint juic"
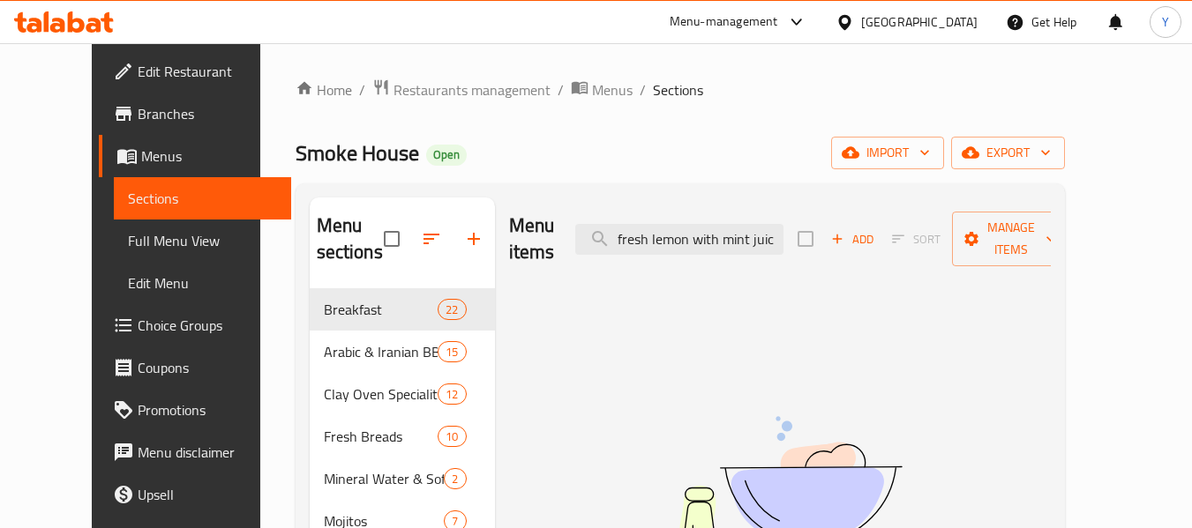
drag, startPoint x: 780, startPoint y: 230, endPoint x: 840, endPoint y: 223, distance: 60.4
click at [840, 223] on div "Menu items fresh lemon with mint juic Add Sort Manage items" at bounding box center [780, 240] width 542 height 84
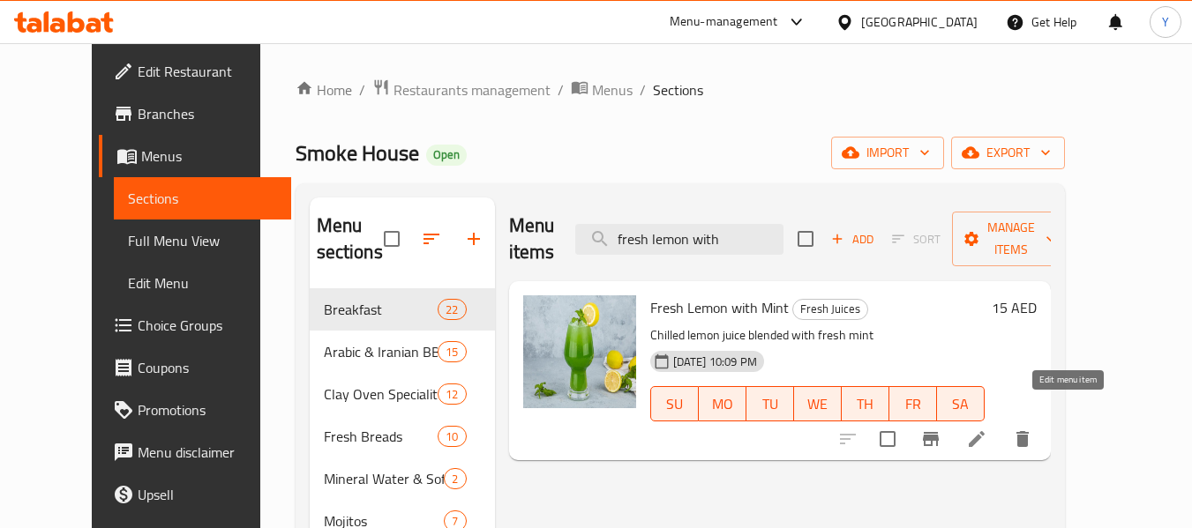
type input "fresh lemon with"
click at [987, 429] on icon at bounding box center [976, 439] width 21 height 21
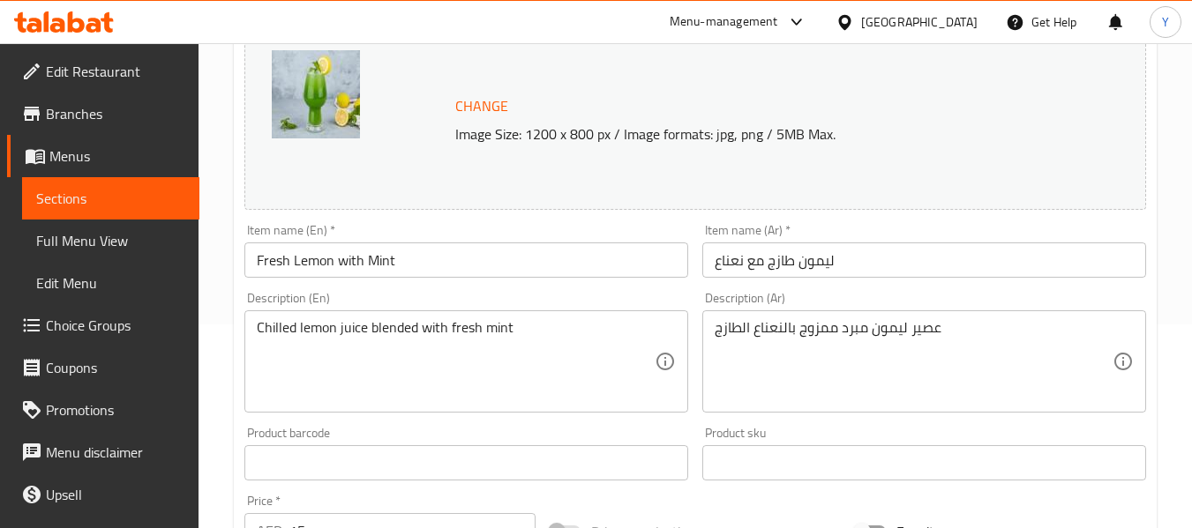
scroll to position [221, 0]
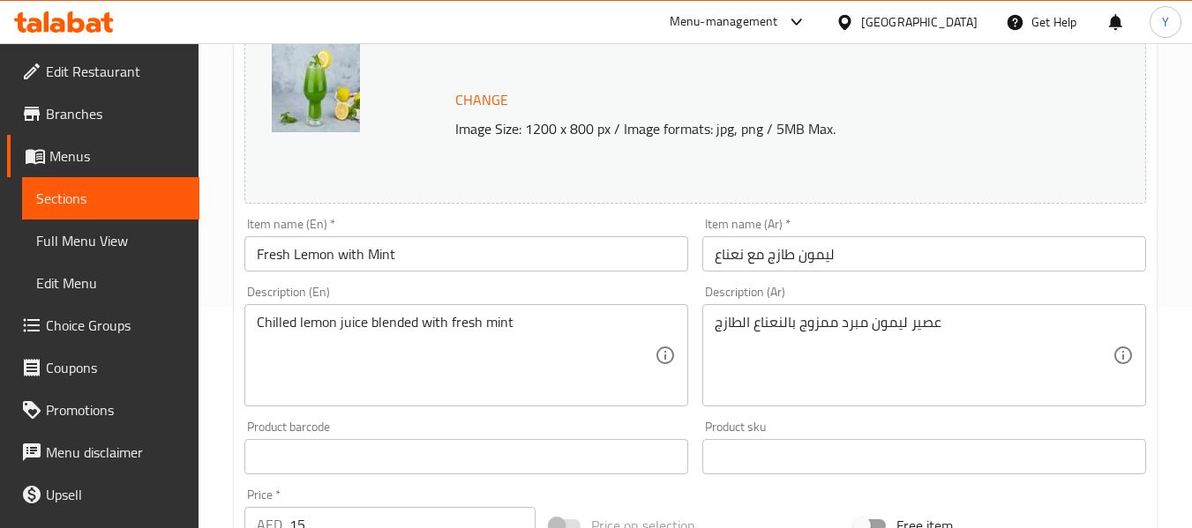
click at [100, 192] on span "Sections" at bounding box center [110, 198] width 149 height 21
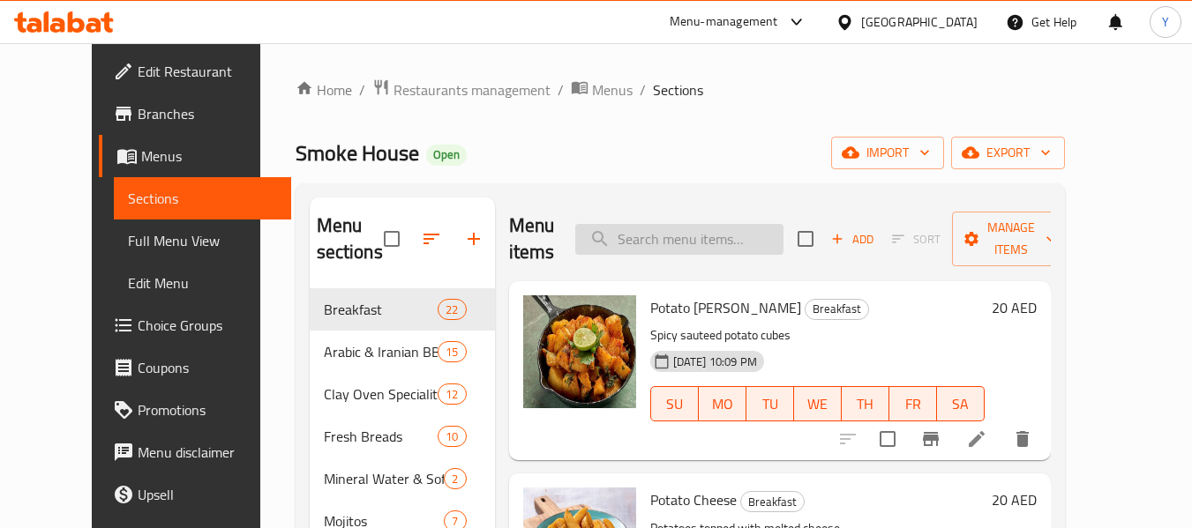
click at [745, 246] on input "search" at bounding box center [679, 239] width 208 height 31
paste input "water melon"
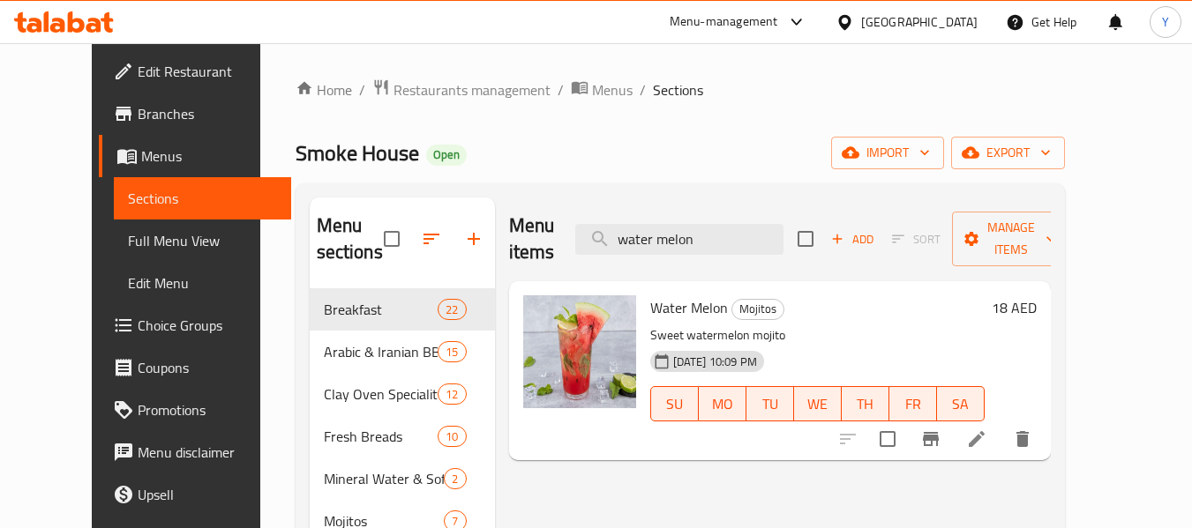
type input "water melon"
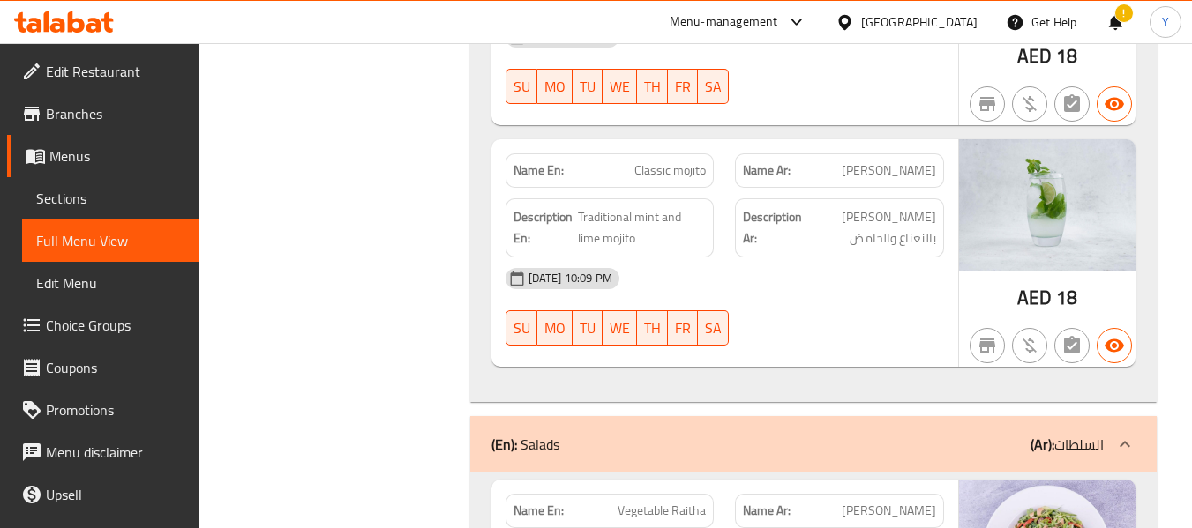
scroll to position [8114, 0]
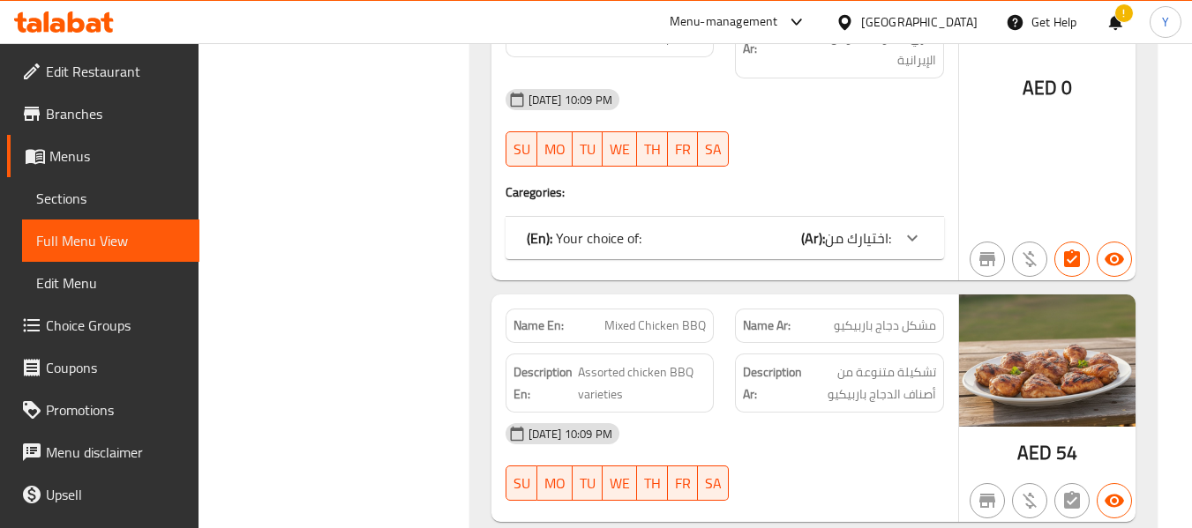
click at [629, 317] on span "Mixed Chicken BBQ" at bounding box center [654, 326] width 101 height 19
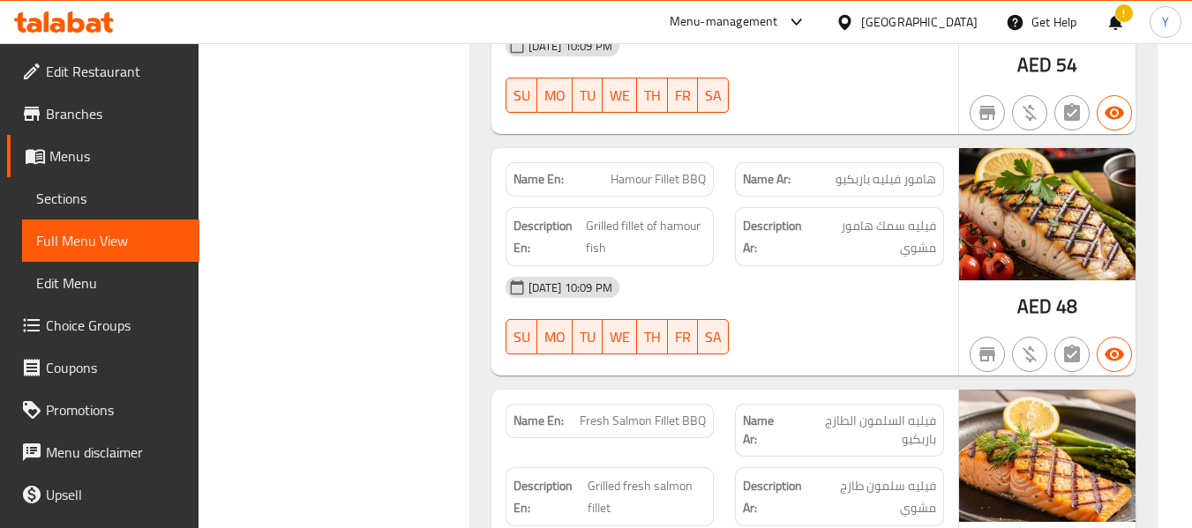
scroll to position [8084, 0]
